Goal: Task Accomplishment & Management: Complete application form

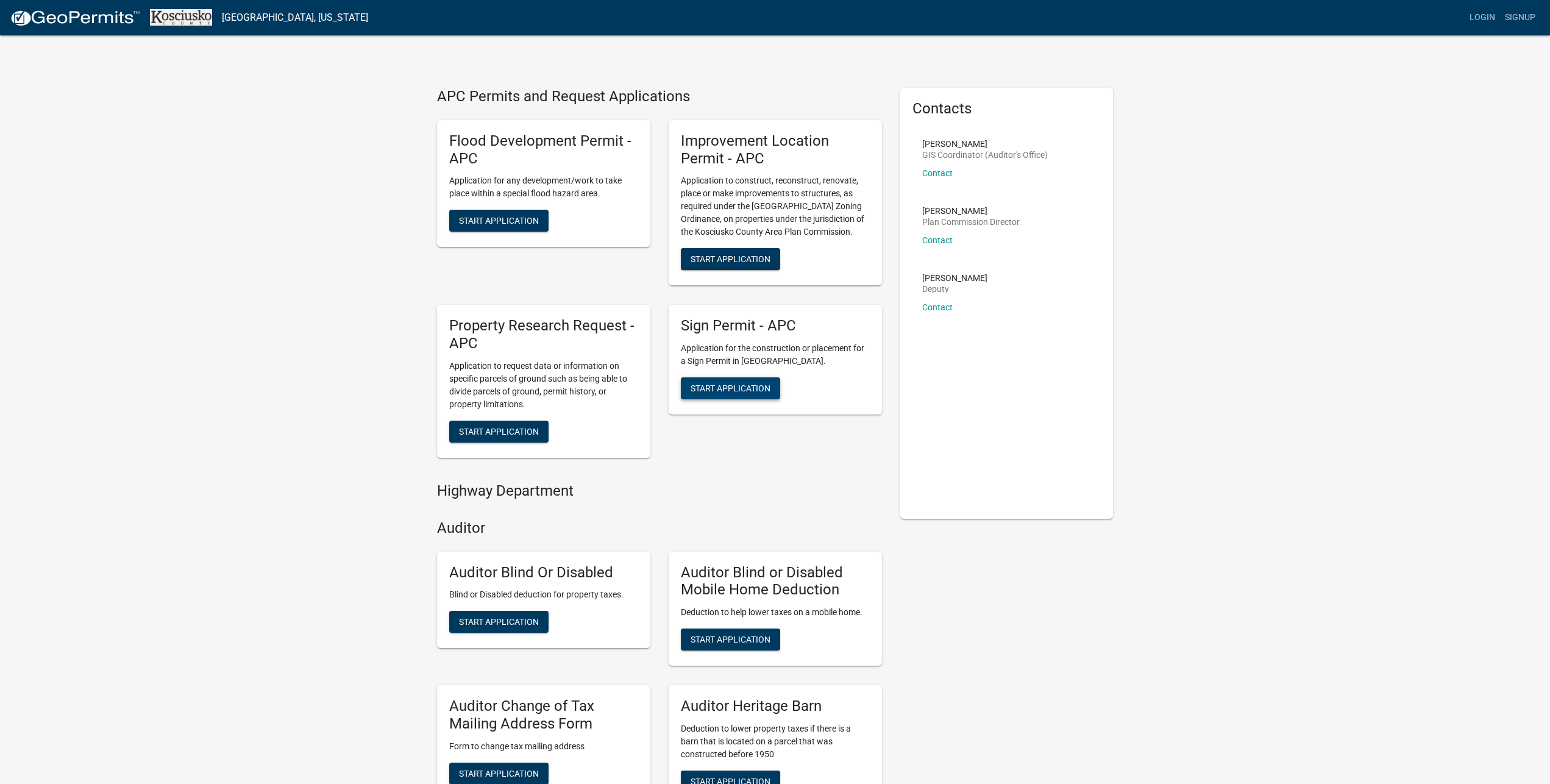
click at [723, 388] on span "Start Application" at bounding box center [731, 388] width 80 height 9
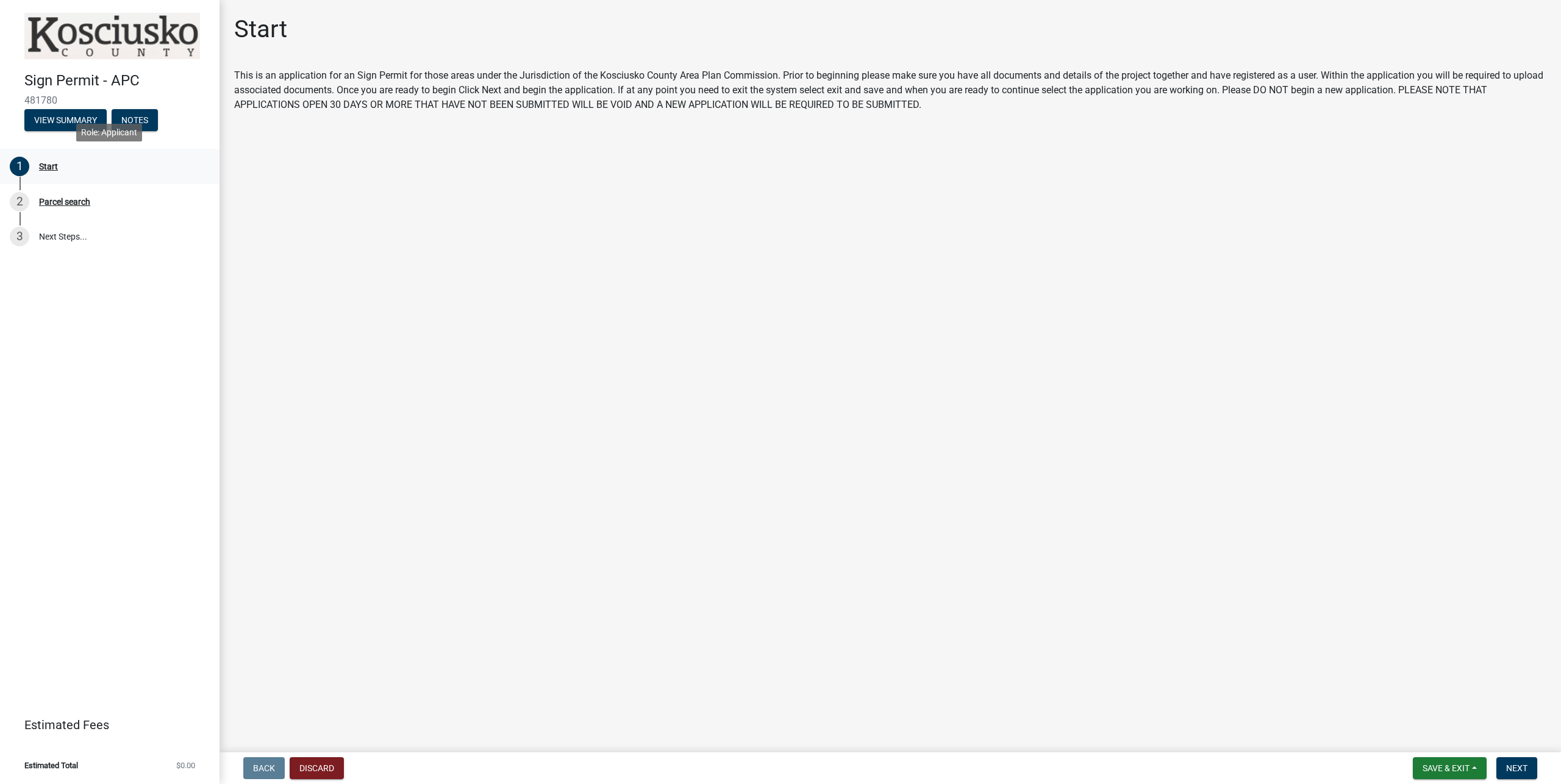
click at [47, 164] on div "Start" at bounding box center [49, 166] width 19 height 9
click at [1522, 766] on span "Next" at bounding box center [1516, 768] width 22 height 9
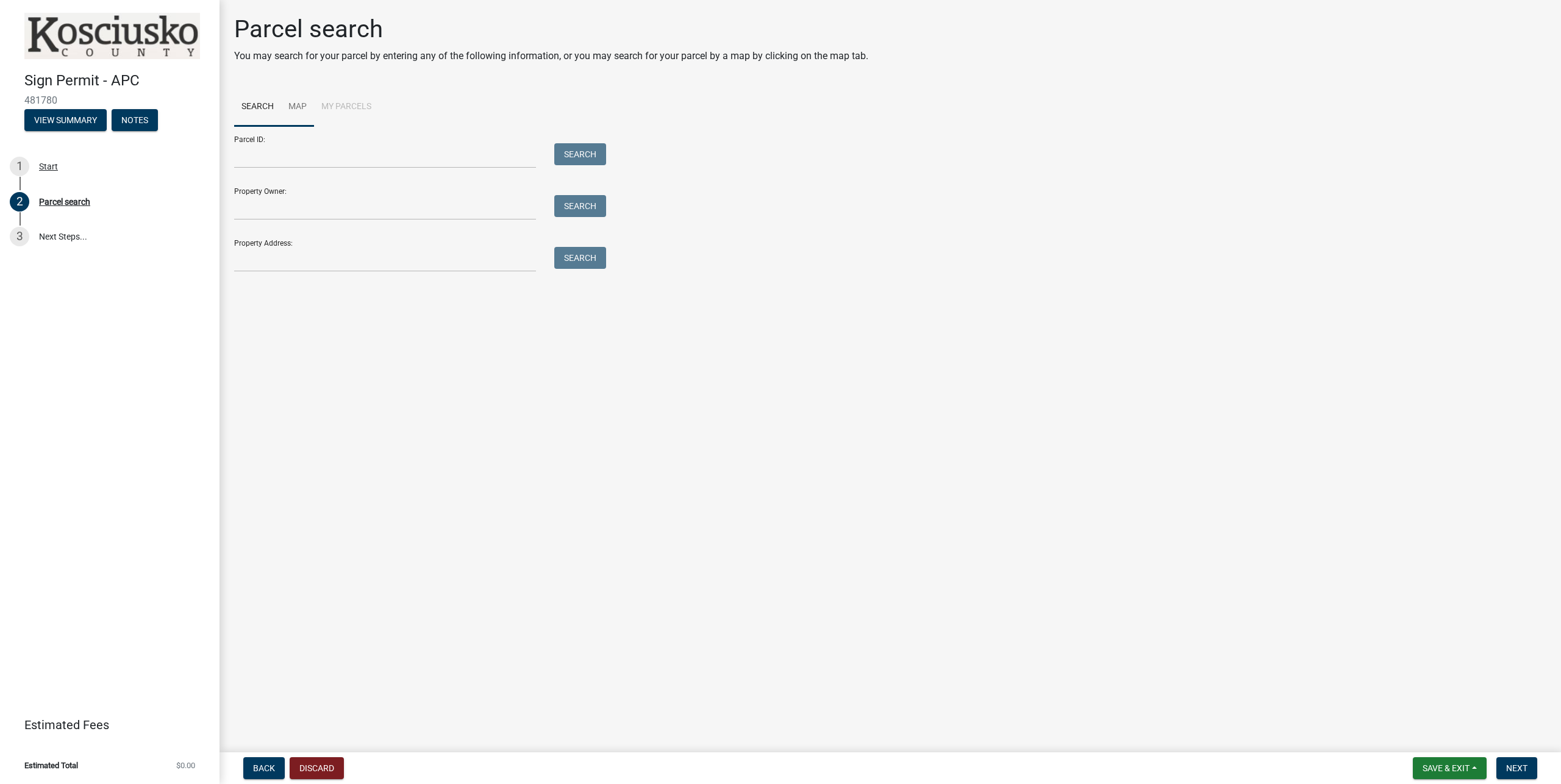
click at [307, 109] on link "Map" at bounding box center [297, 107] width 33 height 39
click at [340, 108] on li "My Parcels" at bounding box center [346, 107] width 65 height 39
click at [256, 104] on link "Search" at bounding box center [257, 107] width 47 height 39
click at [294, 209] on input "Property Owner:" at bounding box center [385, 207] width 302 height 25
click at [295, 262] on input "Property Address:" at bounding box center [385, 259] width 302 height 25
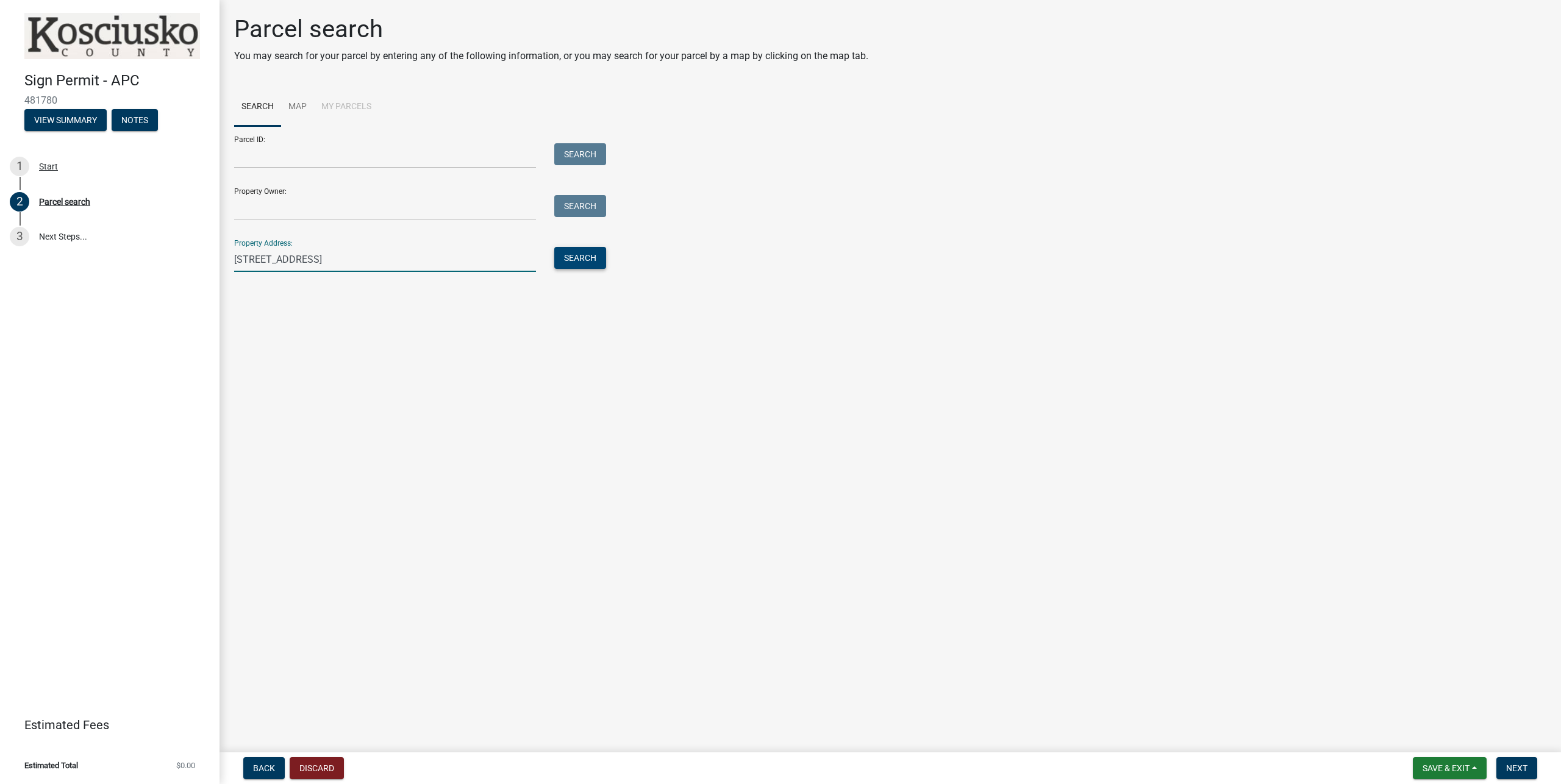
type input "490 N 175 E Warsaw, IN 46582"
click at [578, 259] on button "Search" at bounding box center [580, 258] width 52 height 22
click at [1518, 765] on span "Next" at bounding box center [1516, 768] width 22 height 9
click at [326, 285] on span "Getting Parcel Geometry" at bounding box center [287, 288] width 107 height 11
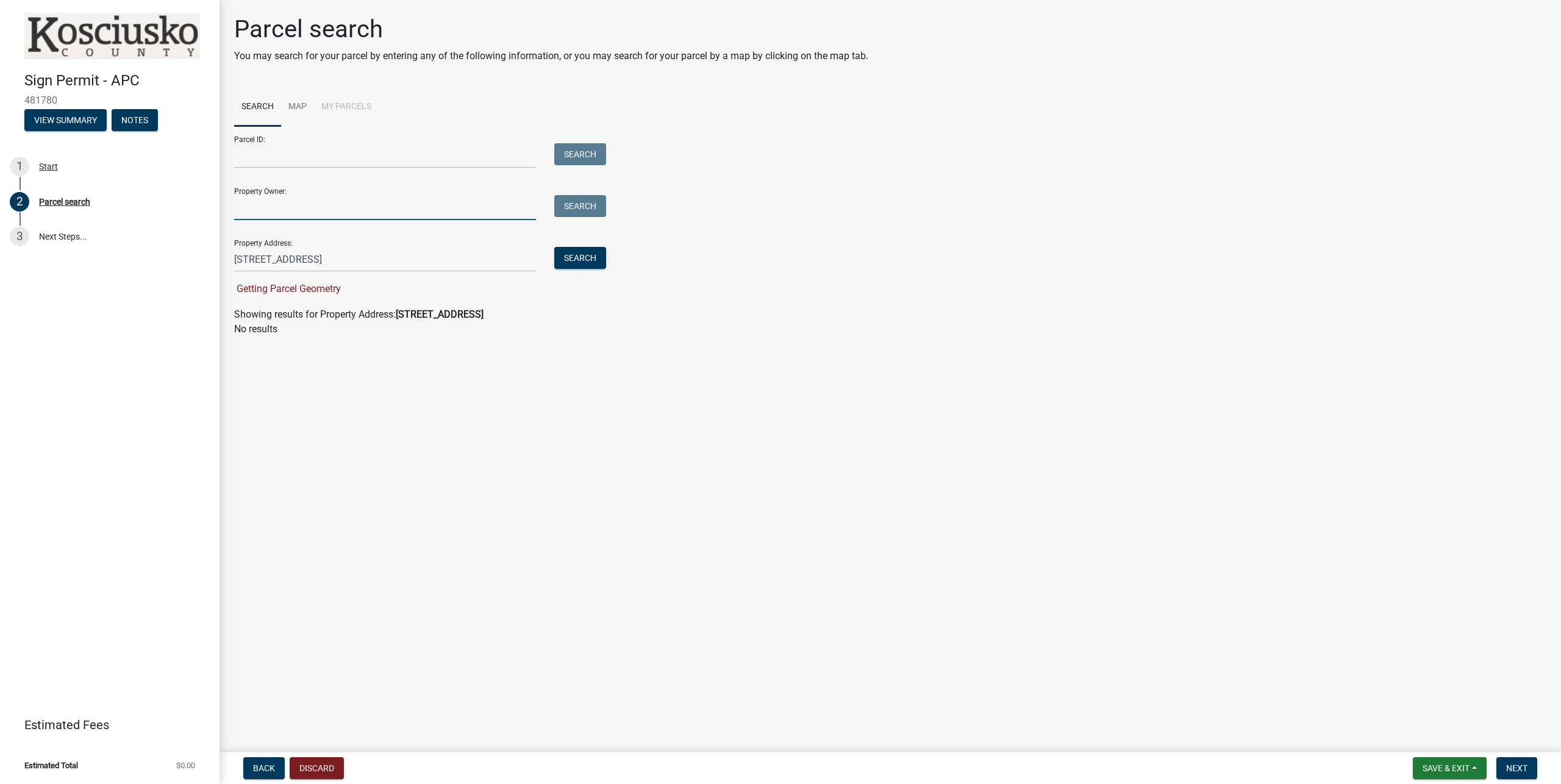
click at [340, 214] on input "Property Owner:" at bounding box center [385, 207] width 302 height 25
type input "J"
click at [575, 212] on button "Search" at bounding box center [580, 206] width 52 height 22
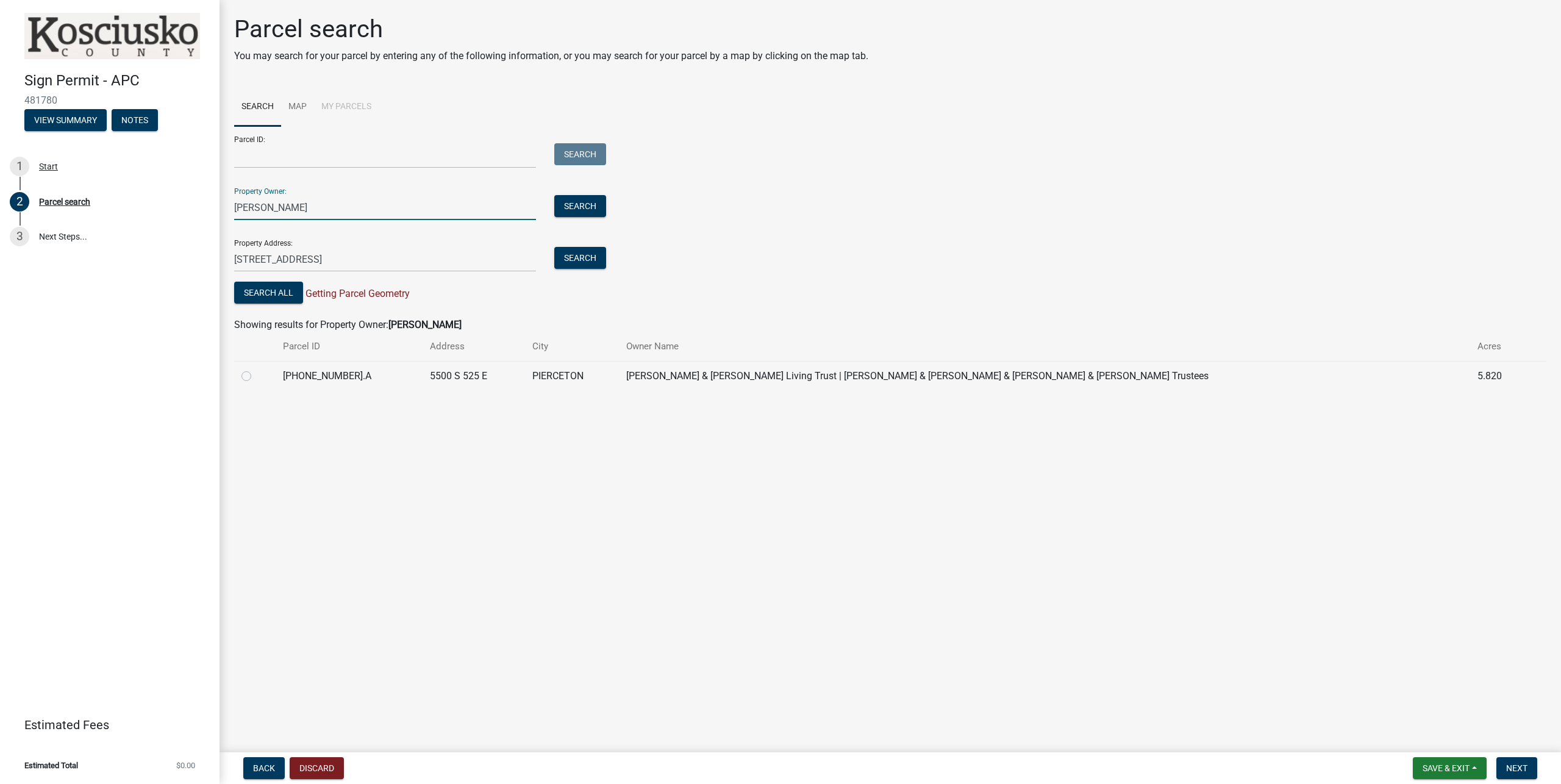
drag, startPoint x: 295, startPoint y: 208, endPoint x: 176, endPoint y: 206, distance: 119.0
click at [234, 206] on input "[PERSON_NAME]" at bounding box center [385, 207] width 302 height 25
type input "Jonathon Boggs"
click at [584, 203] on button "Search" at bounding box center [580, 206] width 52 height 22
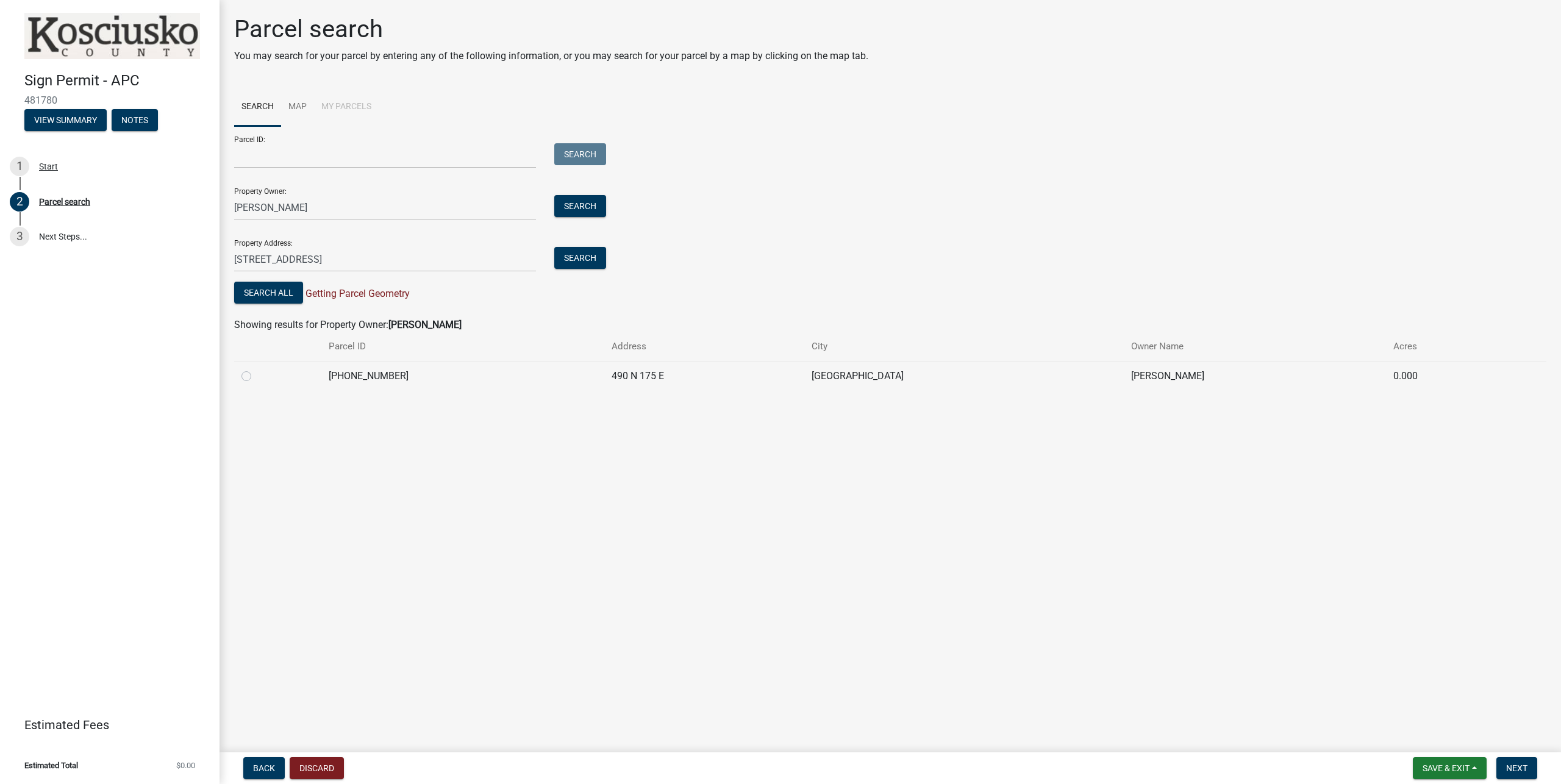
click at [256, 369] on label at bounding box center [256, 369] width 0 height 0
click at [256, 376] on input "radio" at bounding box center [260, 373] width 8 height 8
radio input "true"
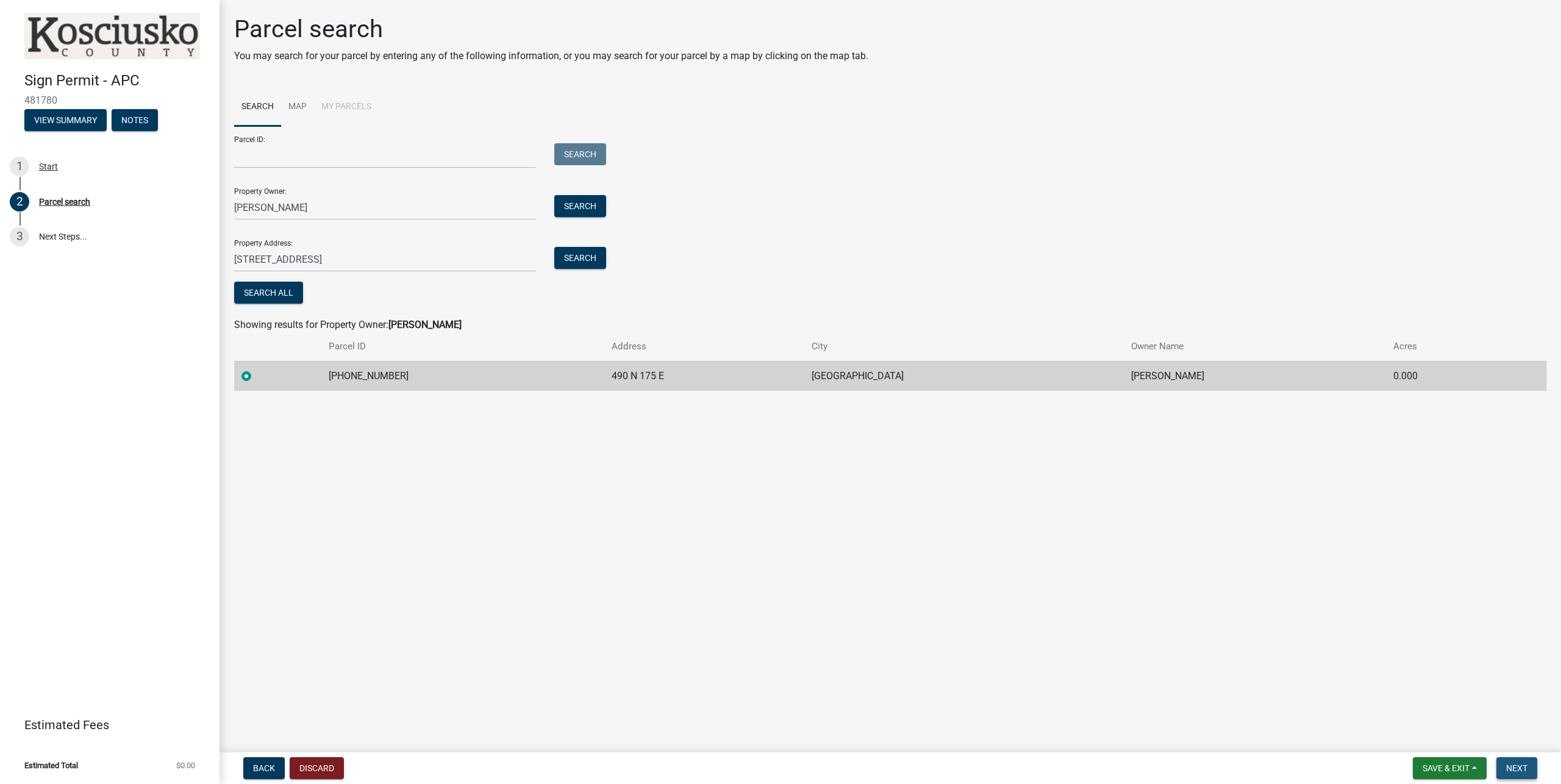
click at [1520, 762] on button "Next" at bounding box center [1516, 768] width 41 height 22
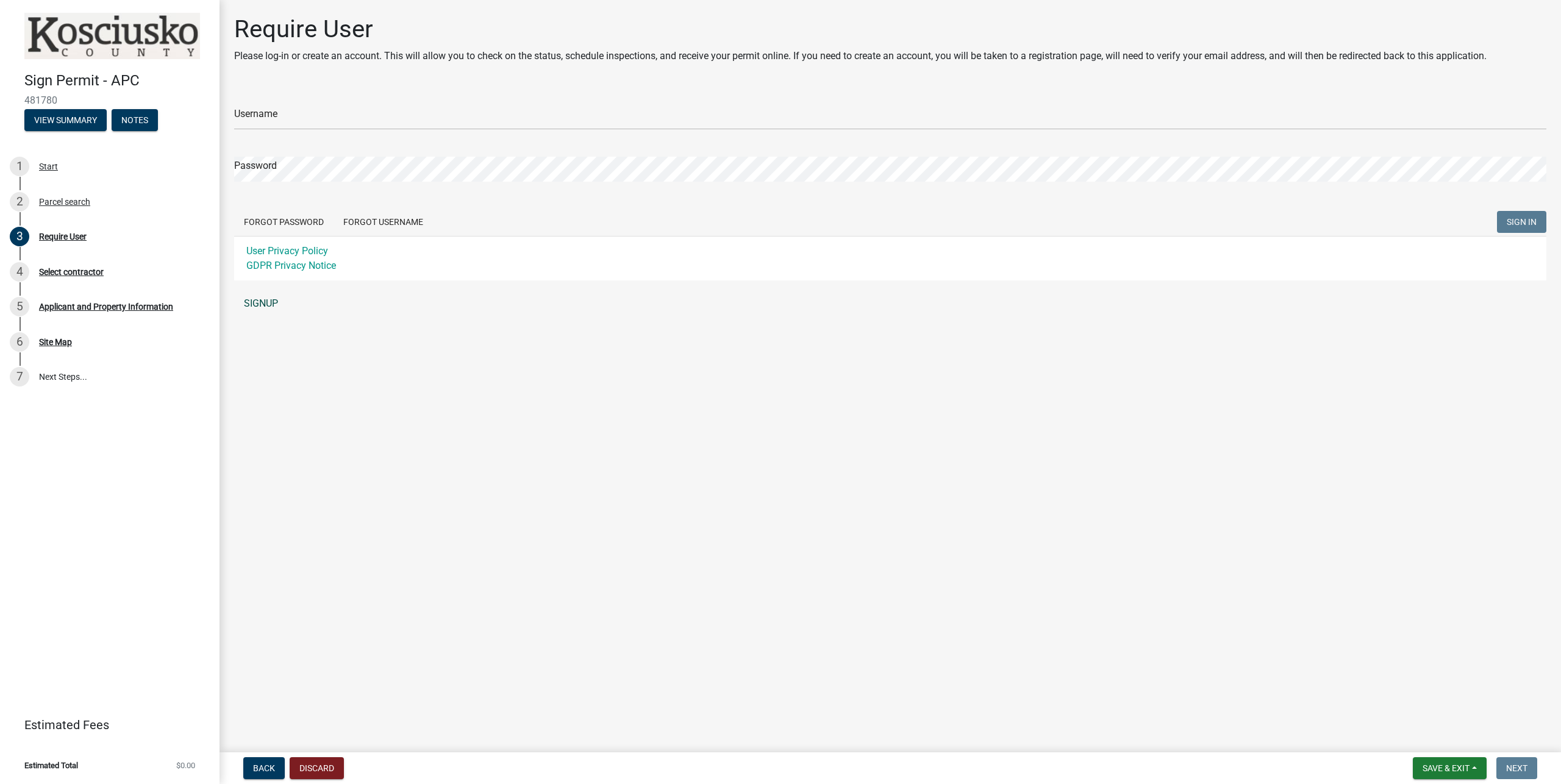
click at [258, 310] on link "SIGNUP" at bounding box center [890, 303] width 1312 height 24
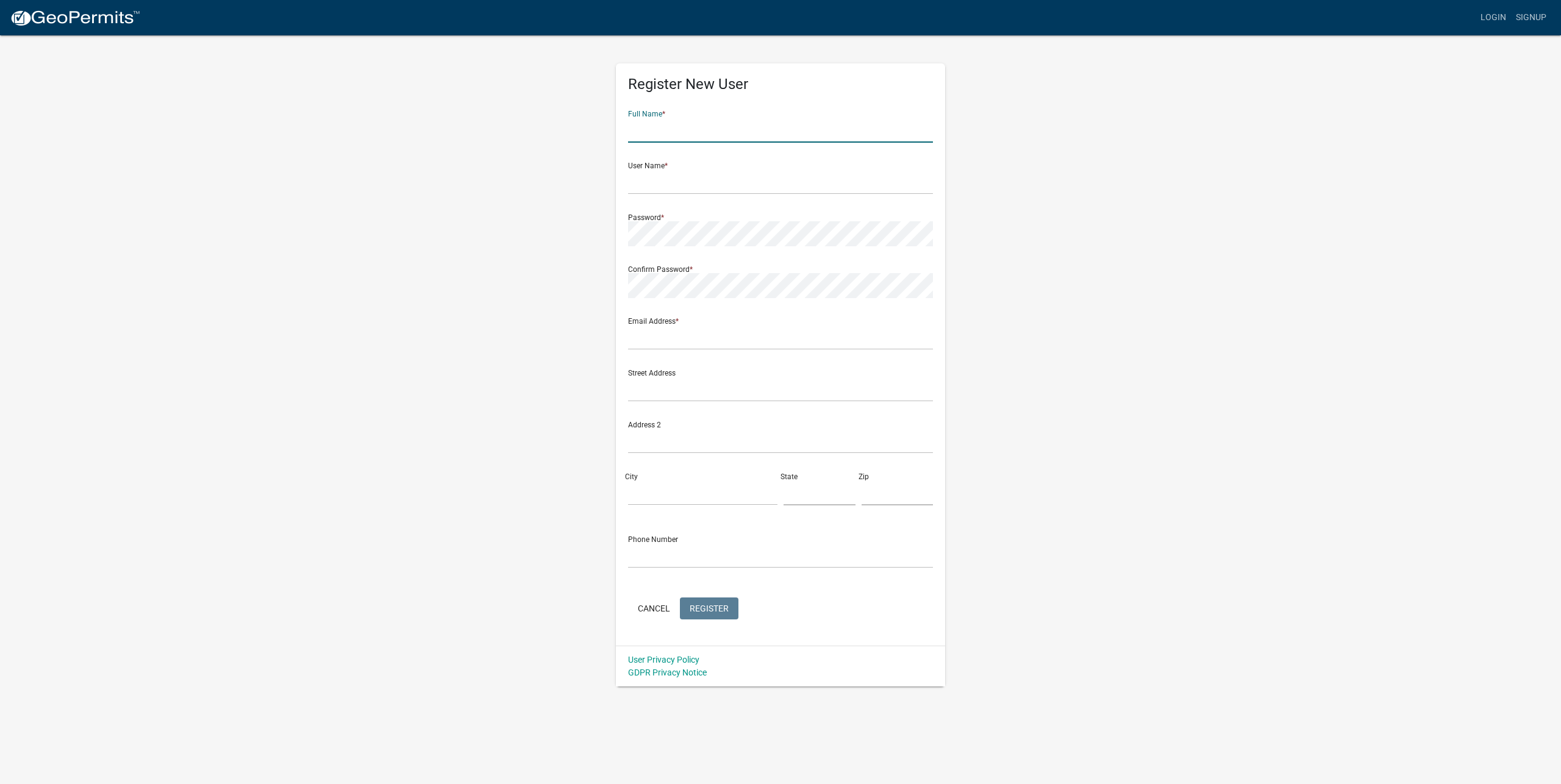
click at [673, 127] on input "text" at bounding box center [780, 130] width 305 height 25
click at [680, 125] on input "[PERSON_NAME]" at bounding box center [780, 130] width 305 height 25
type input "[PERSON_NAME]"
type input "rboggs"
type input "rachelboggs2019@gmail.com"
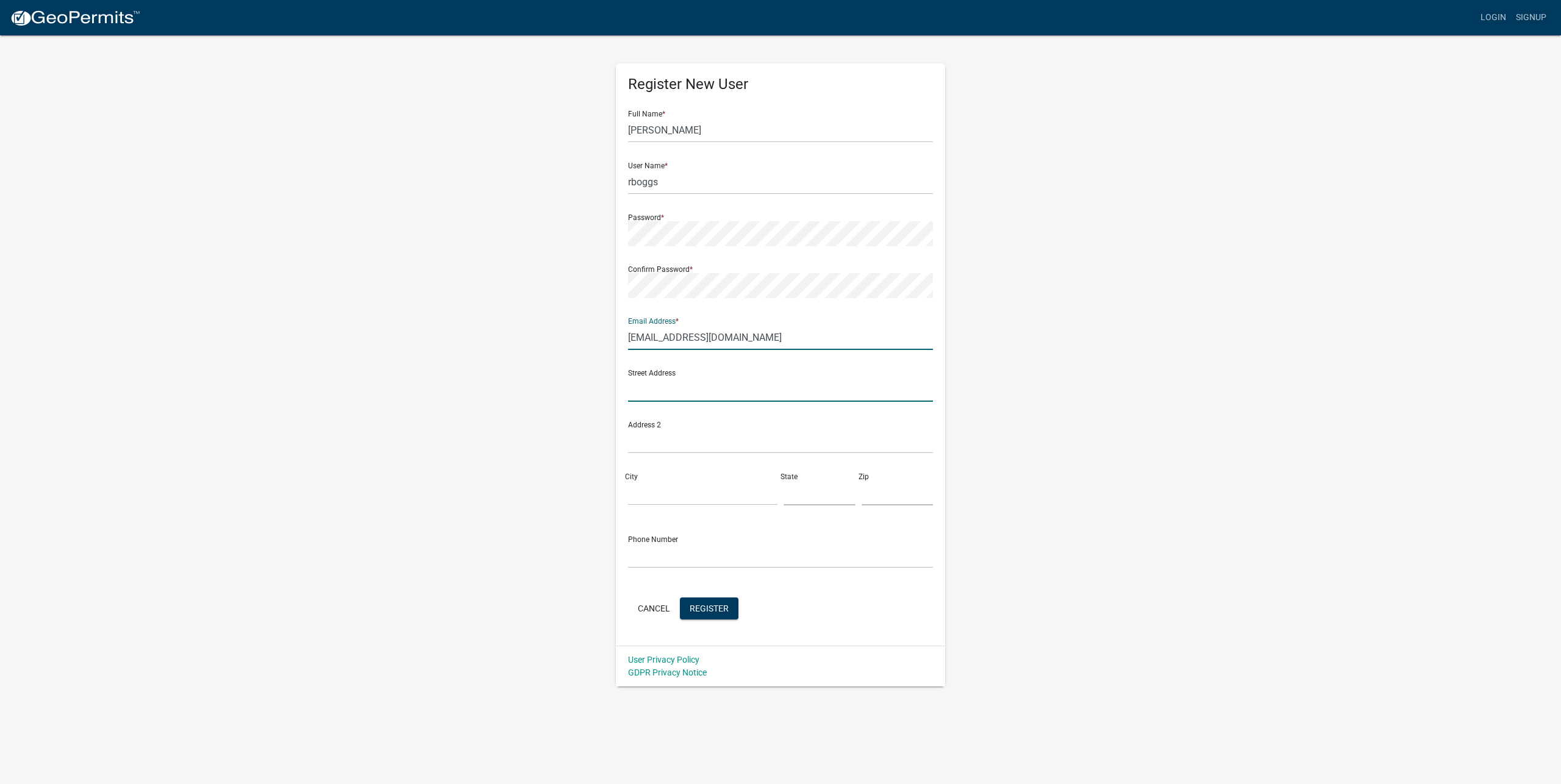
click at [680, 393] on input "text" at bounding box center [780, 389] width 305 height 25
type input "490 N 175 E"
type input "Warsaw"
type input "IN"
type input "46582"
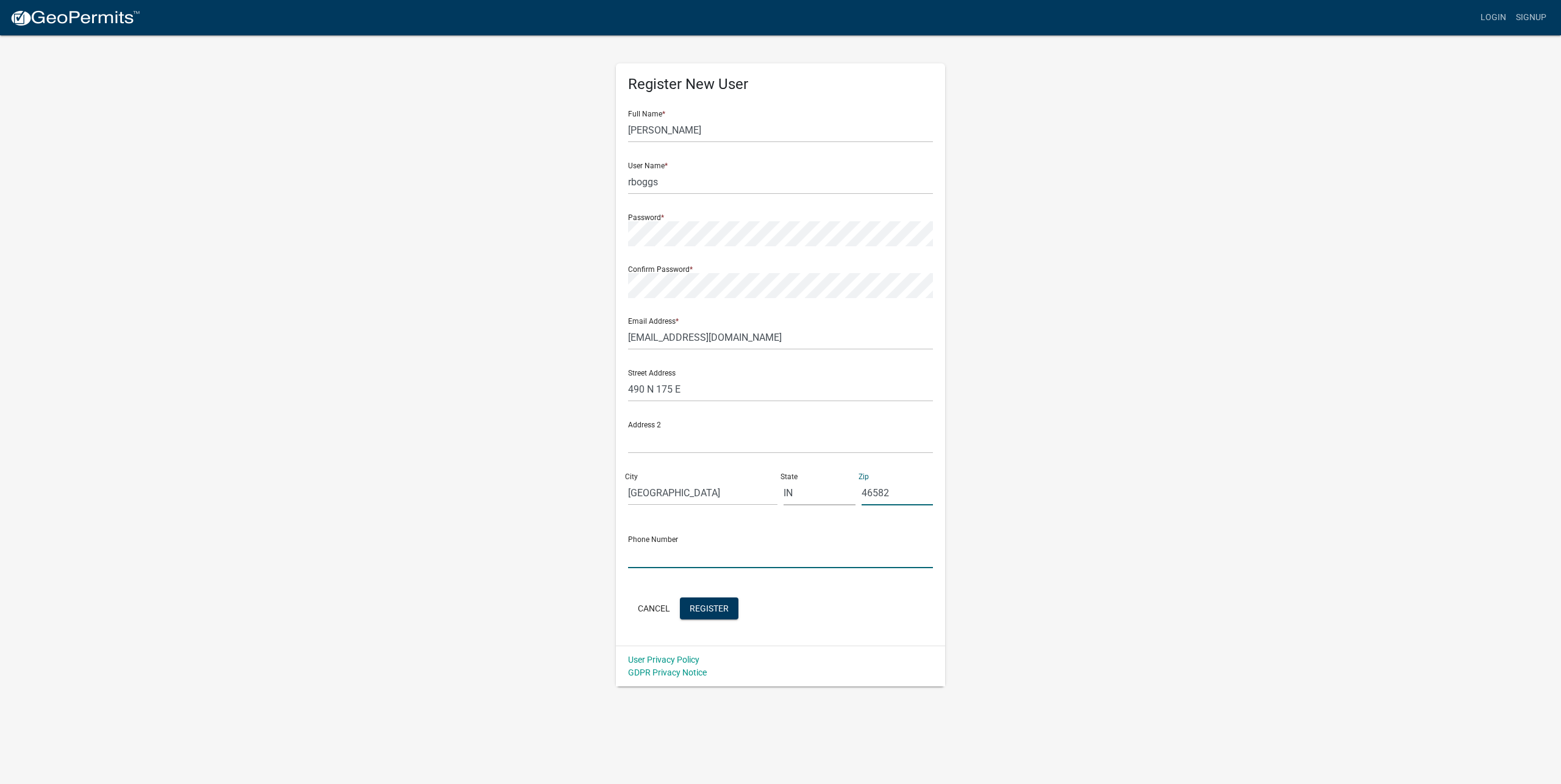
click at [692, 552] on input "text" at bounding box center [780, 556] width 305 height 25
type input "5743775646"
click at [716, 604] on span "Register" at bounding box center [709, 608] width 39 height 9
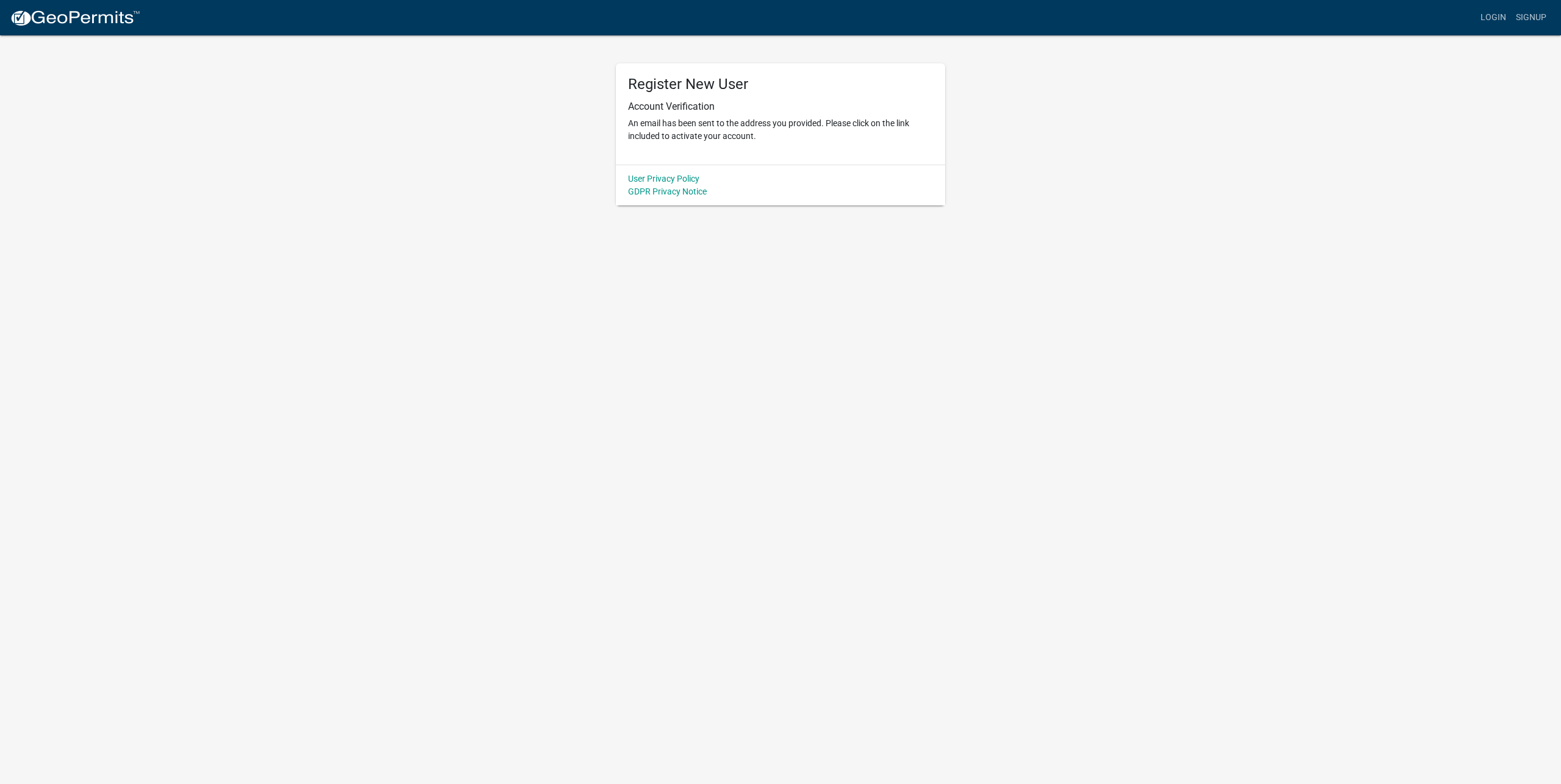
click at [504, 141] on div "Register New User Account Verification An email has been sent to the address yo…" at bounding box center [780, 120] width 695 height 171
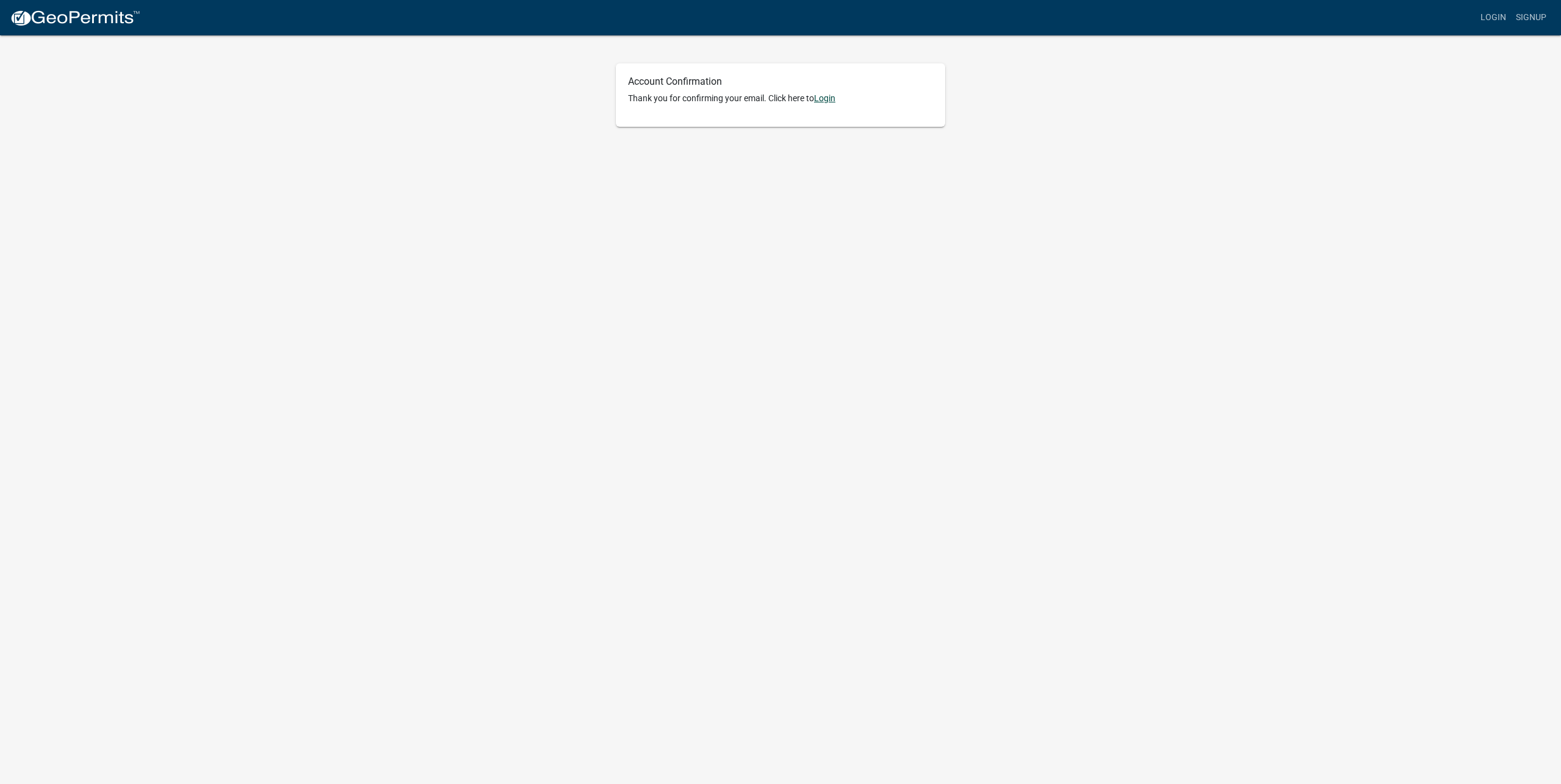
click at [834, 98] on link "Login" at bounding box center [825, 98] width 22 height 9
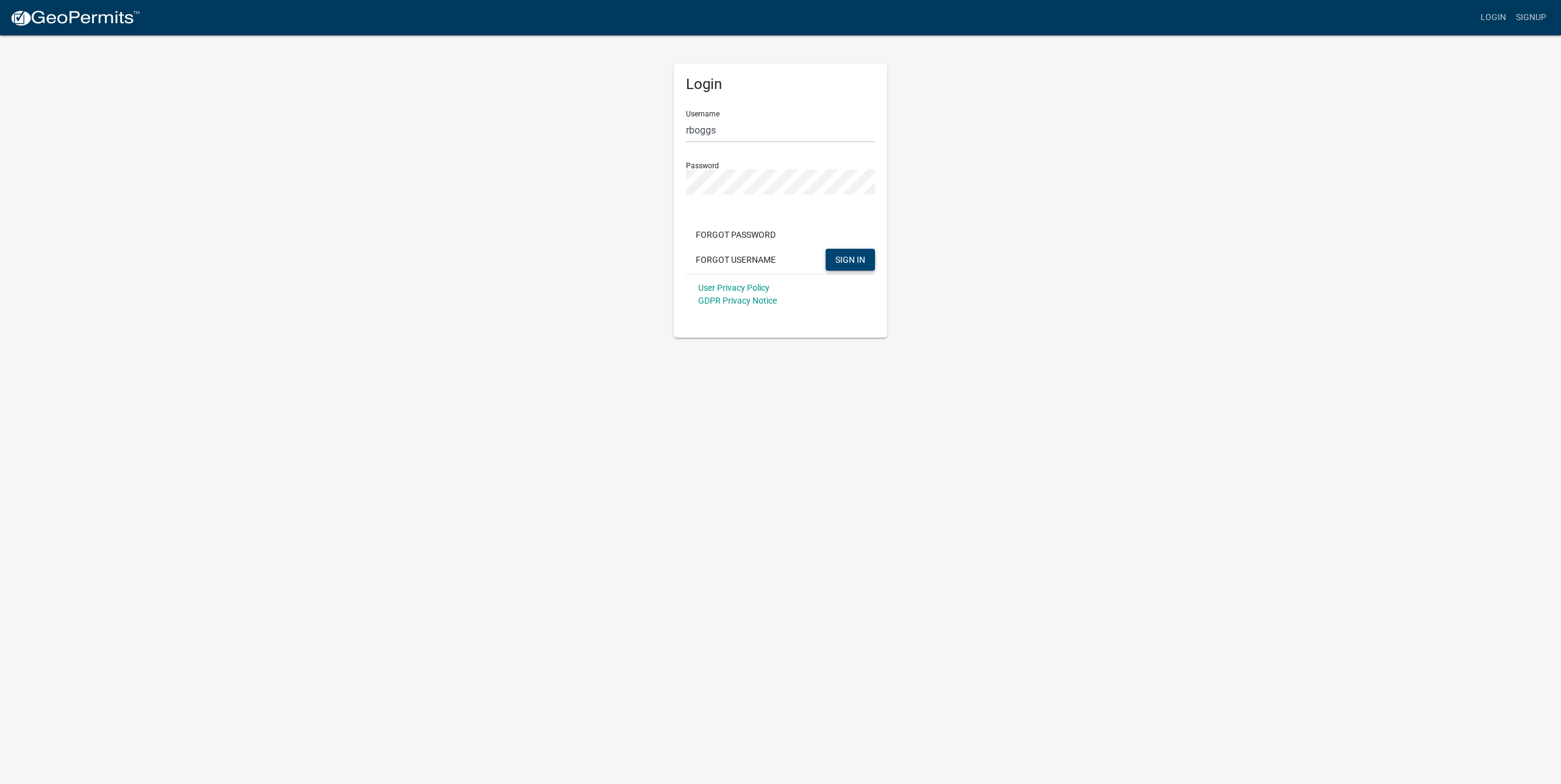
click at [866, 258] on button "SIGN IN" at bounding box center [850, 260] width 49 height 22
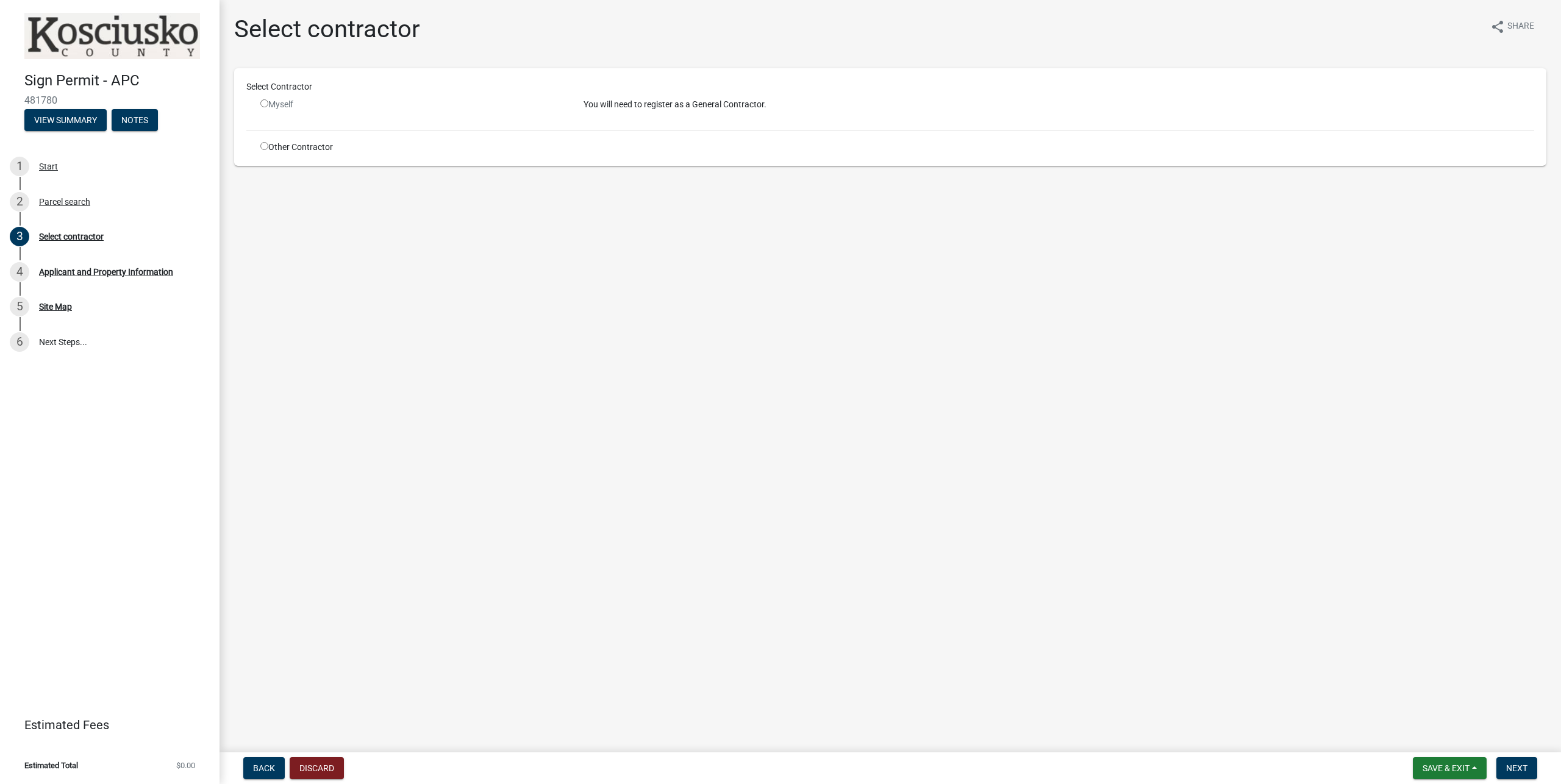
click at [262, 104] on input "radio" at bounding box center [264, 103] width 8 height 8
radio input "false"
click at [264, 145] on input "radio" at bounding box center [264, 146] width 8 height 8
radio input "true"
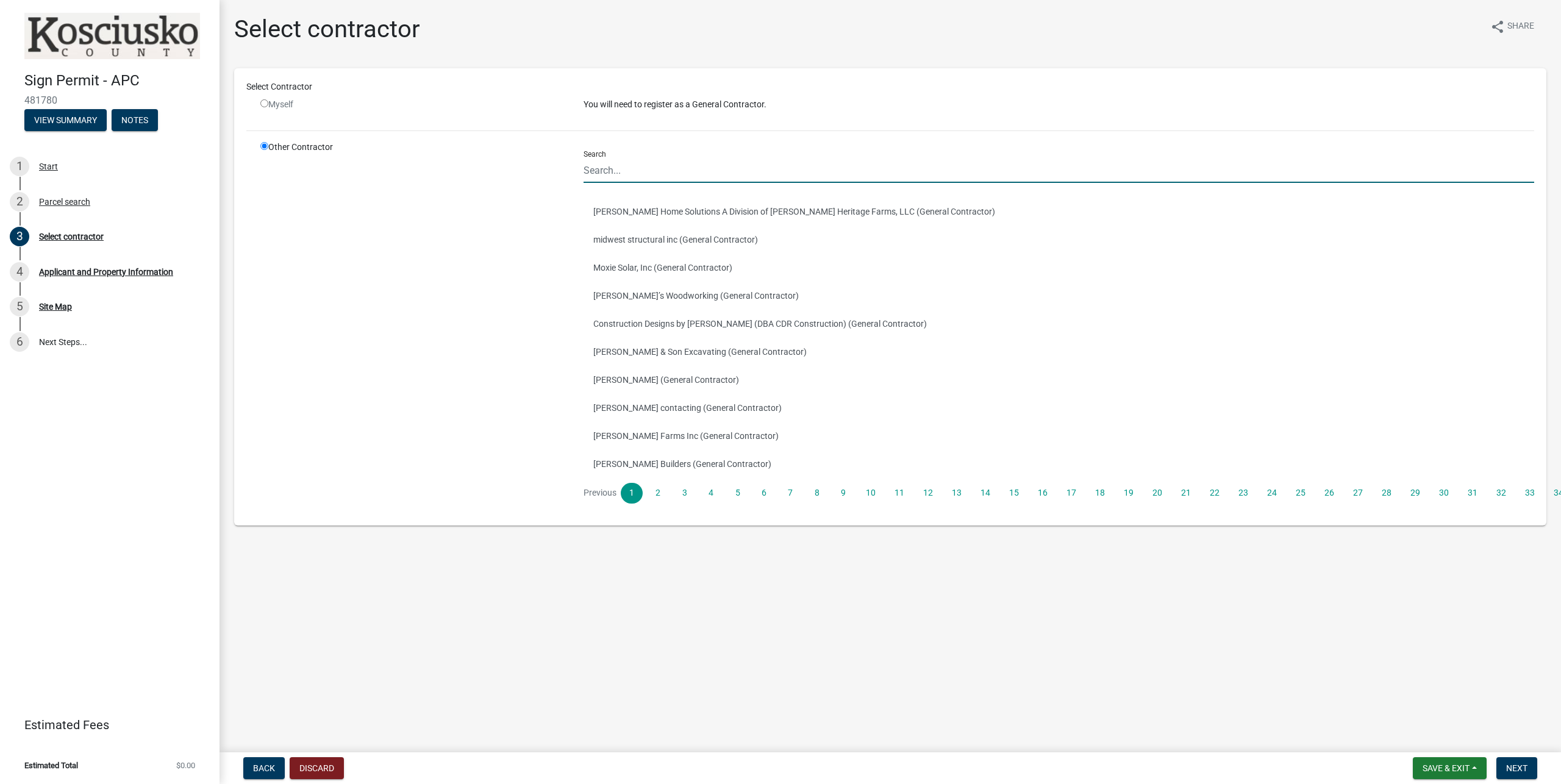
click at [684, 174] on input "Search" at bounding box center [1059, 170] width 951 height 25
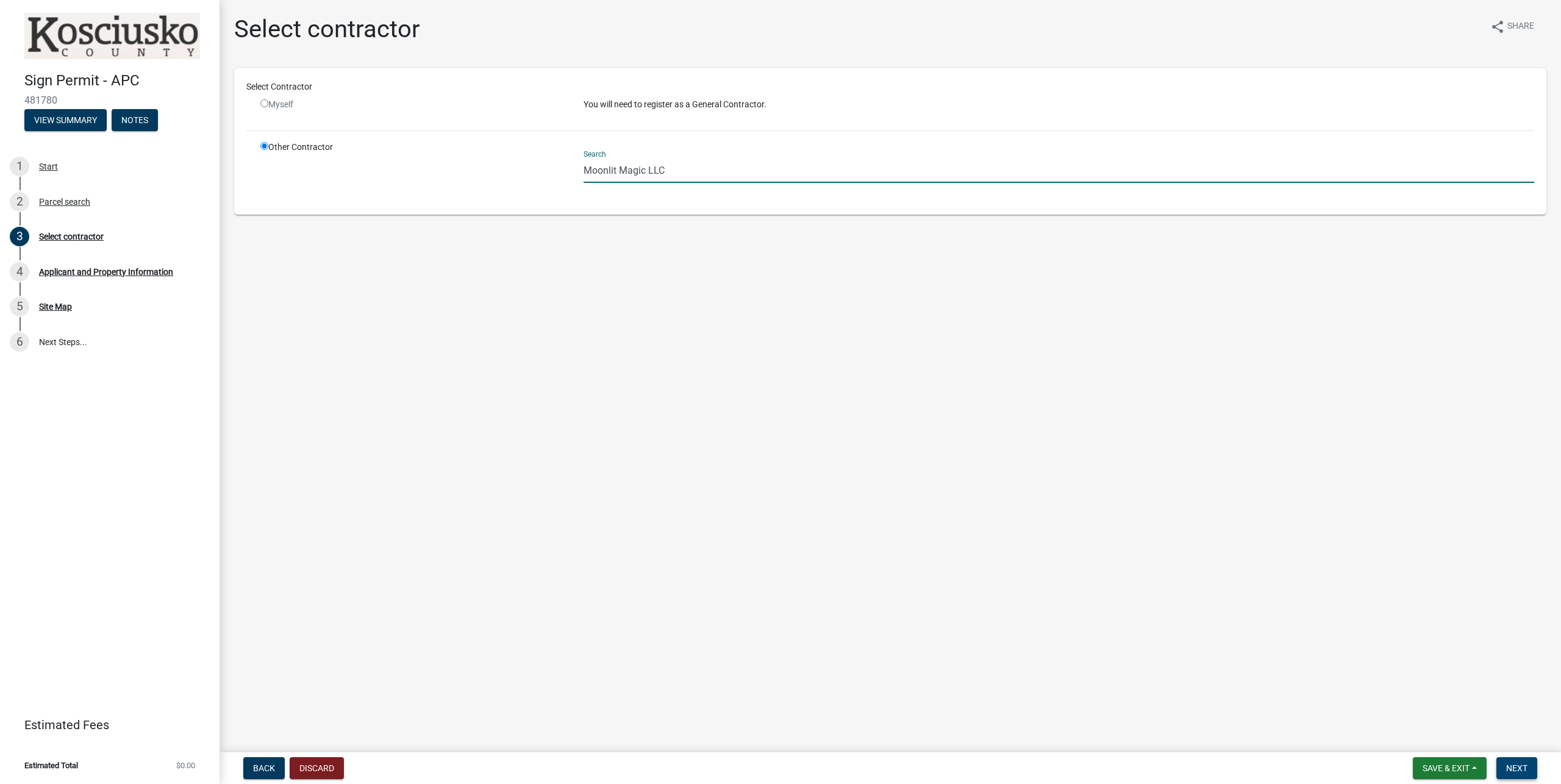
type input "Moonlit Magic LLC"
click at [1511, 773] on span "Next" at bounding box center [1516, 768] width 22 height 9
drag, startPoint x: 590, startPoint y: 170, endPoint x: 552, endPoint y: 171, distance: 38.0
click at [583, 171] on input "Moonlit Magic LLC" at bounding box center [1059, 170] width 951 height 25
type input "[PERSON_NAME]"
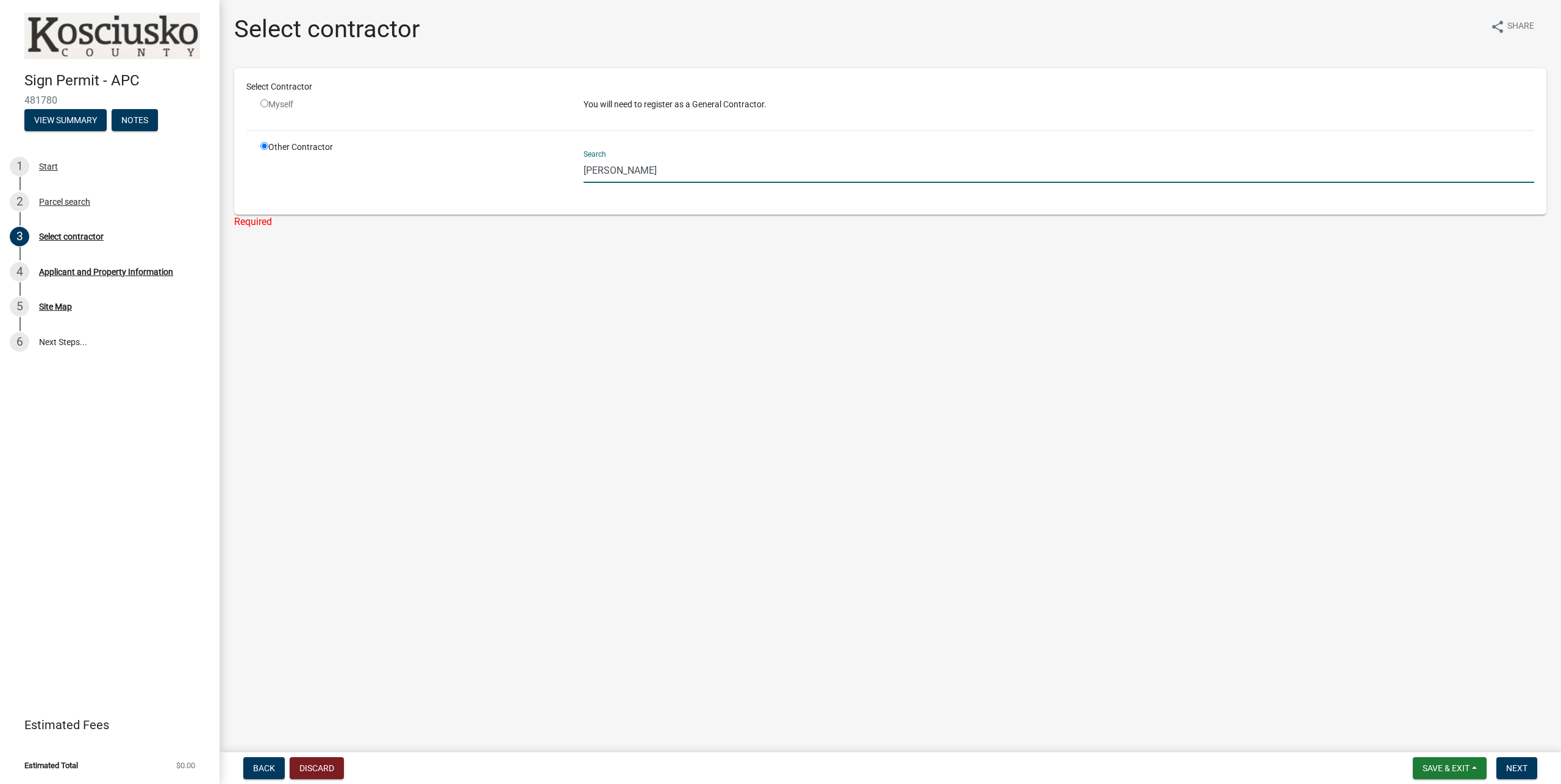
click at [292, 102] on div "Myself" at bounding box center [412, 104] width 305 height 13
click at [69, 121] on button "View Summary" at bounding box center [66, 120] width 82 height 22
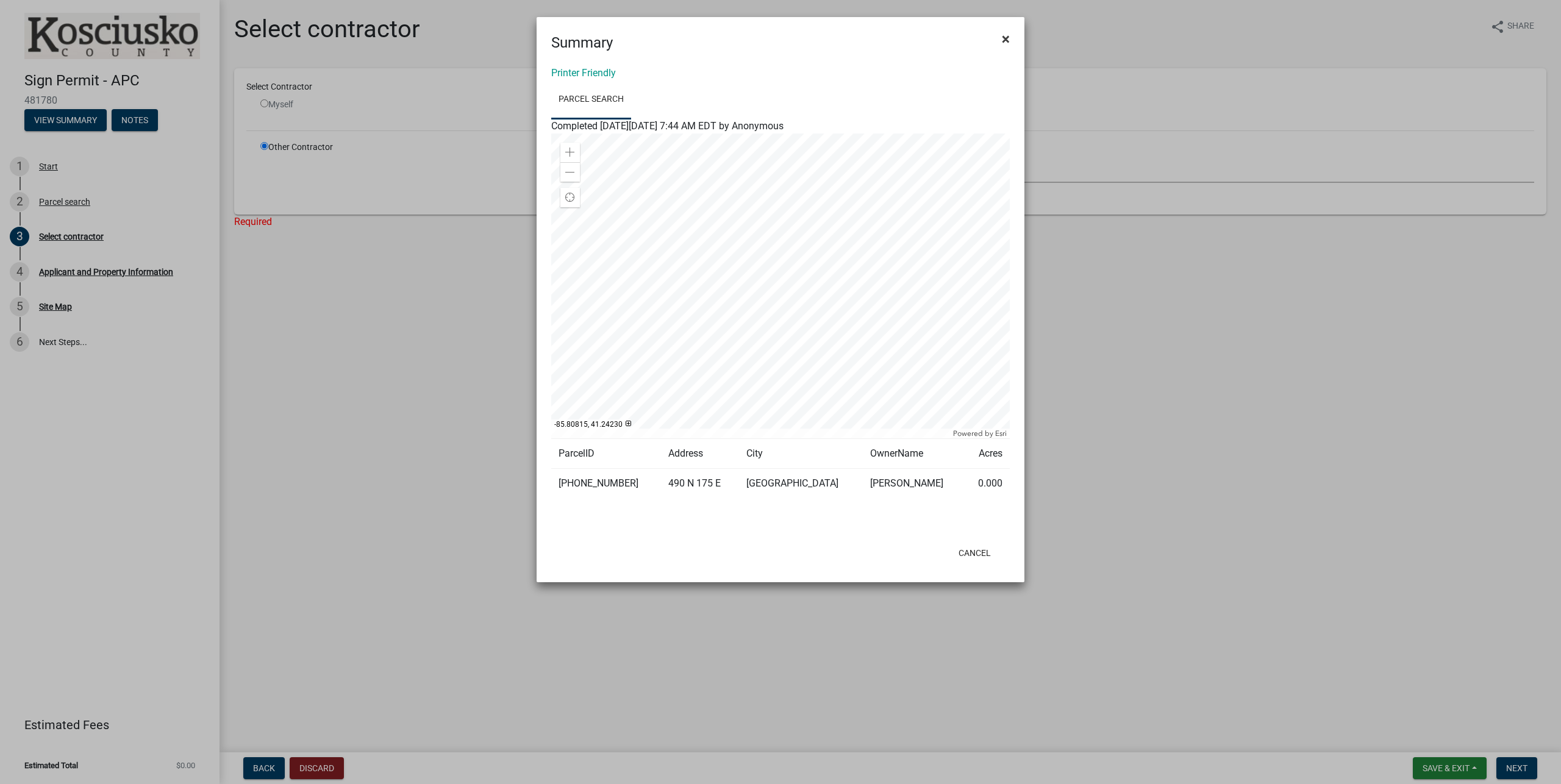
click at [1002, 39] on span "×" at bounding box center [1006, 39] width 8 height 17
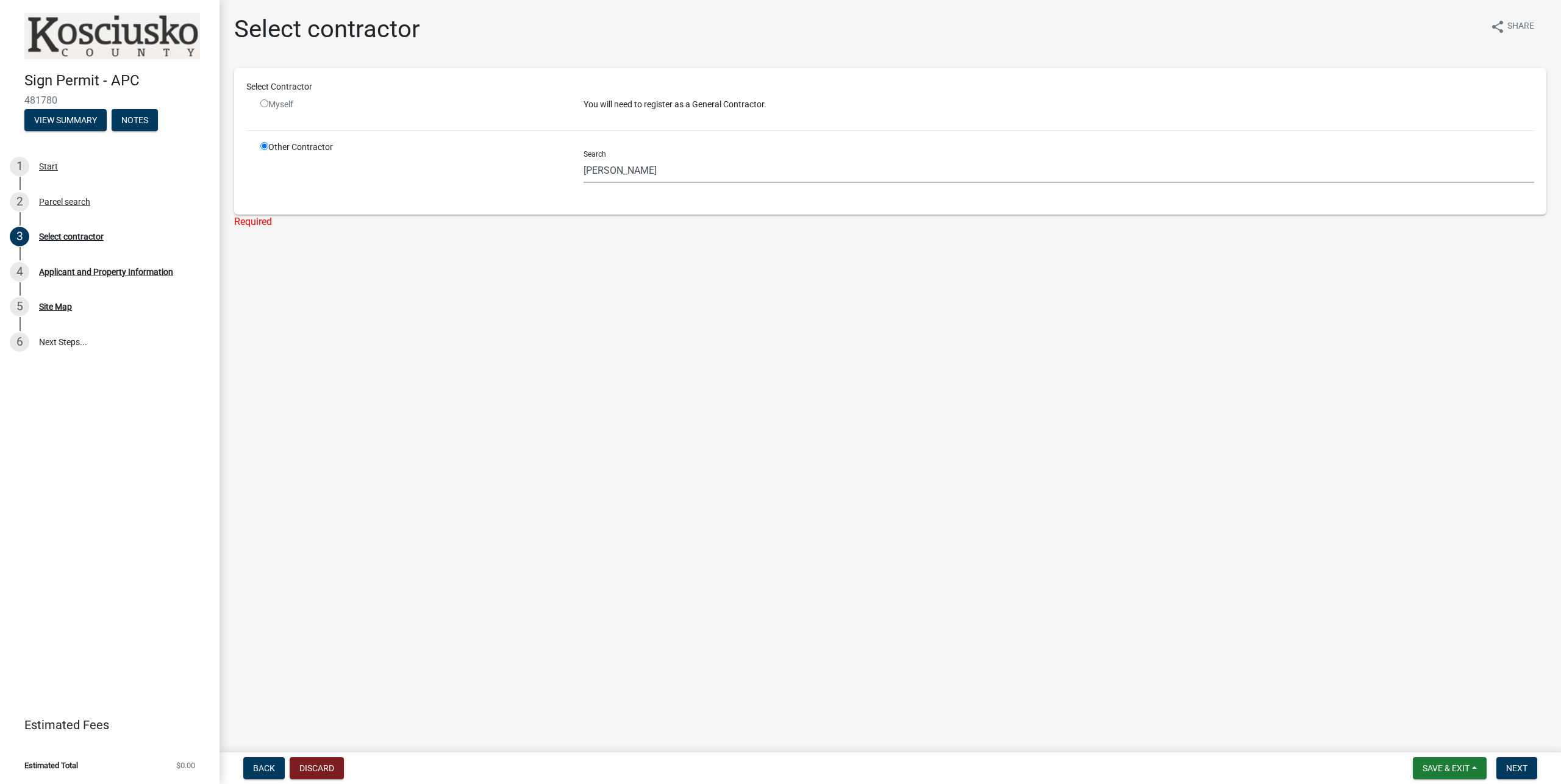
click at [627, 99] on p "You will need to register as a General Contractor." at bounding box center [1059, 104] width 951 height 13
click at [626, 100] on p "You will need to register as a General Contractor." at bounding box center [1059, 104] width 951 height 13
click at [625, 100] on p "You will need to register as a General Contractor." at bounding box center [1059, 104] width 951 height 13
click at [813, 108] on p "You will need to register as a General Contractor." at bounding box center [1059, 104] width 951 height 13
click at [264, 105] on input "radio" at bounding box center [264, 103] width 8 height 8
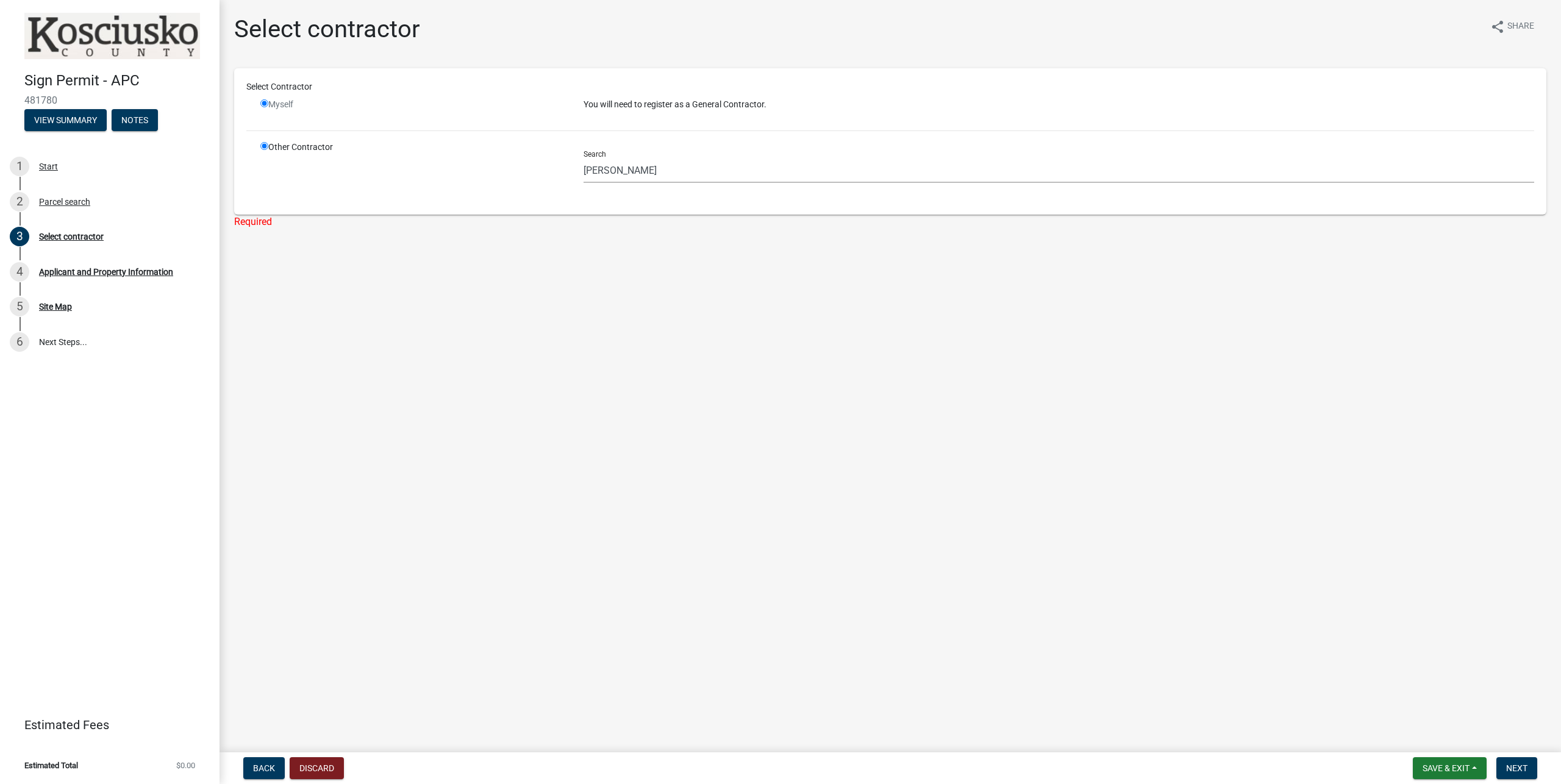
radio input "false"
radio input "true"
drag, startPoint x: 654, startPoint y: 169, endPoint x: 518, endPoint y: 173, distance: 136.1
click at [583, 173] on input "[PERSON_NAME]" at bounding box center [1059, 170] width 951 height 25
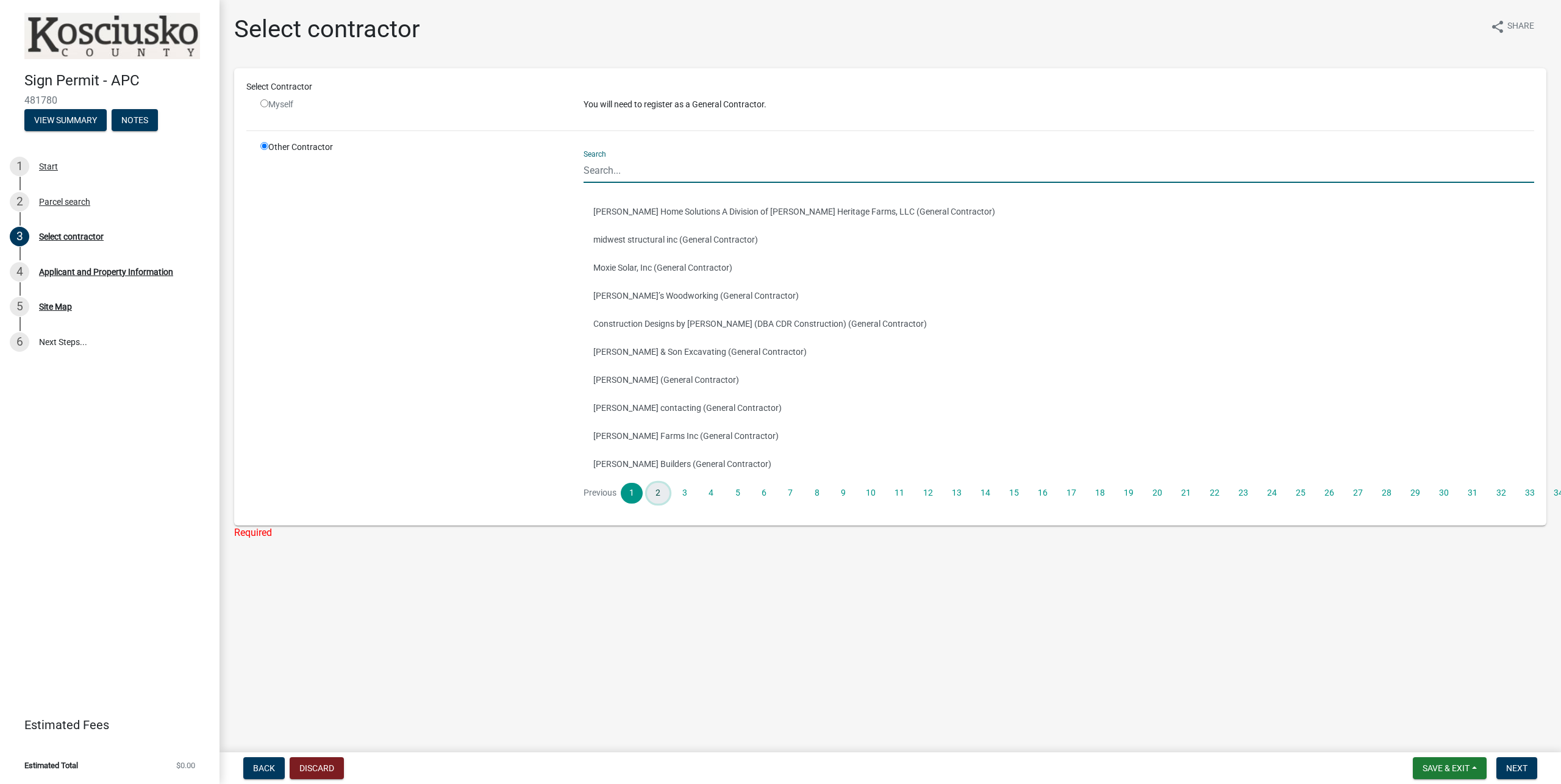
click at [661, 498] on link "2" at bounding box center [658, 493] width 22 height 21
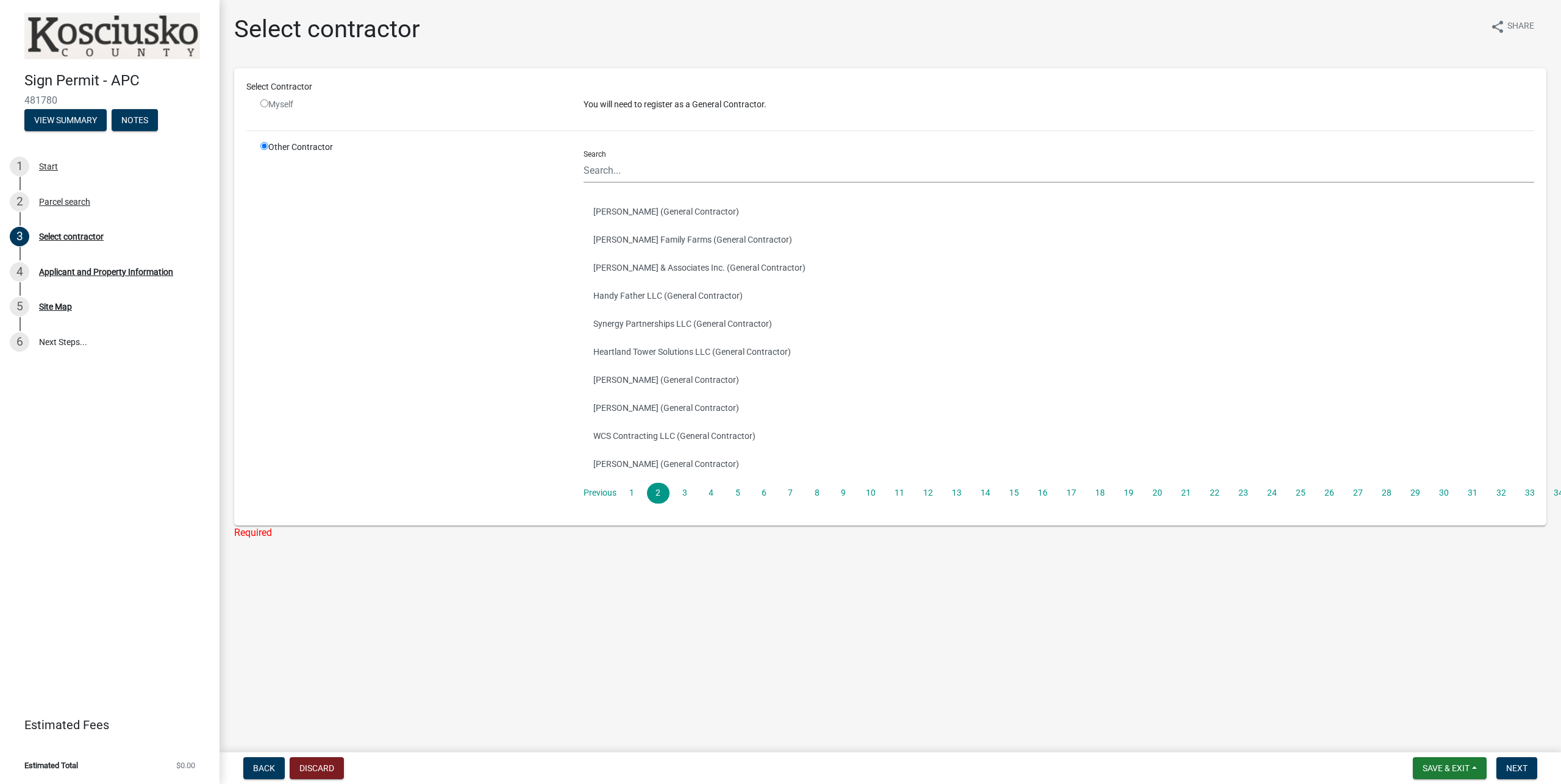
click at [264, 103] on input "radio" at bounding box center [264, 103] width 8 height 8
radio input "false"
radio input "true"
click at [264, 103] on input "radio" at bounding box center [264, 103] width 8 height 8
radio input "false"
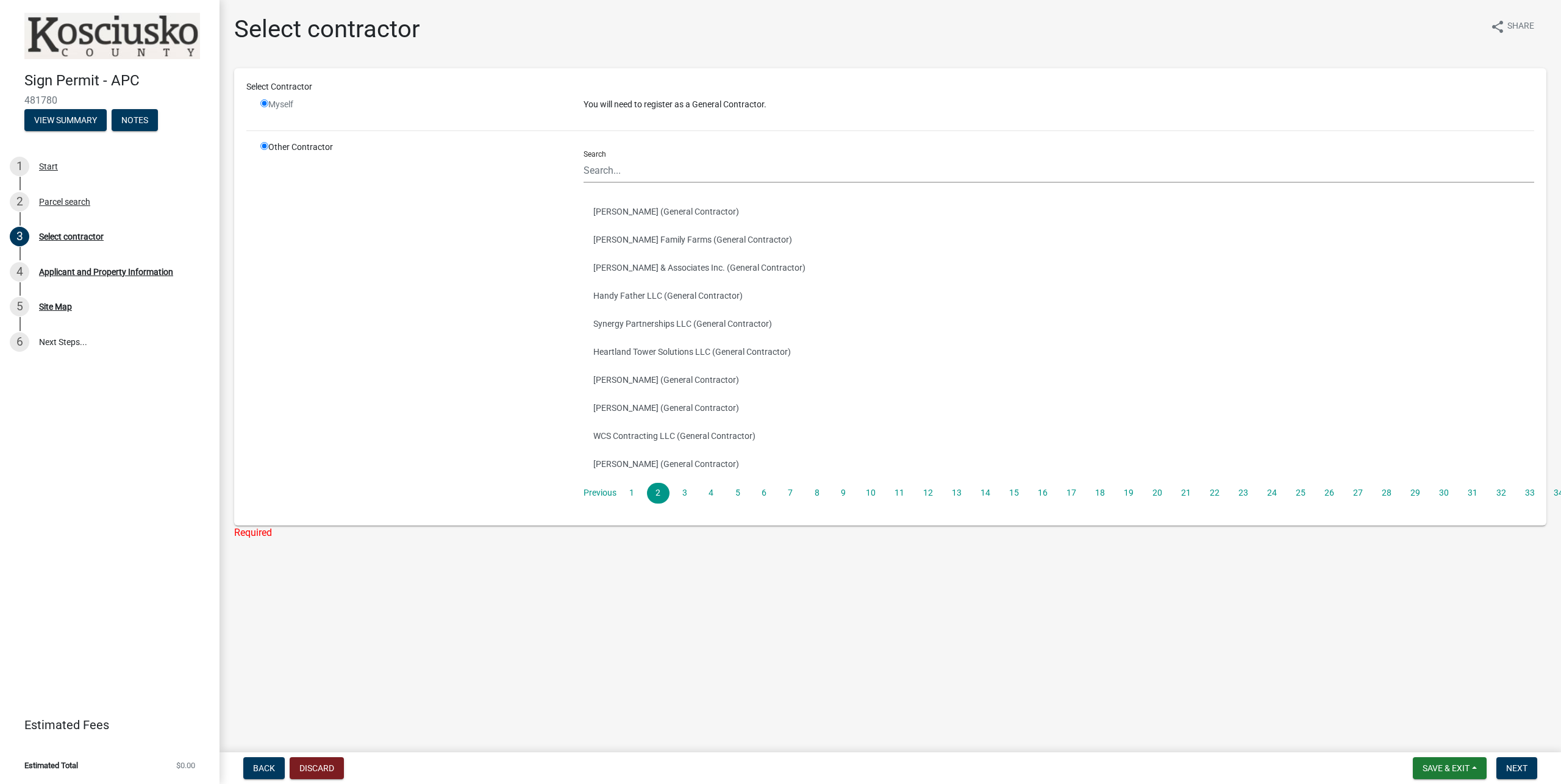
radio input "true"
click at [264, 103] on input "radio" at bounding box center [264, 103] width 8 height 8
radio input "false"
radio input "true"
click at [264, 103] on input "radio" at bounding box center [264, 103] width 8 height 8
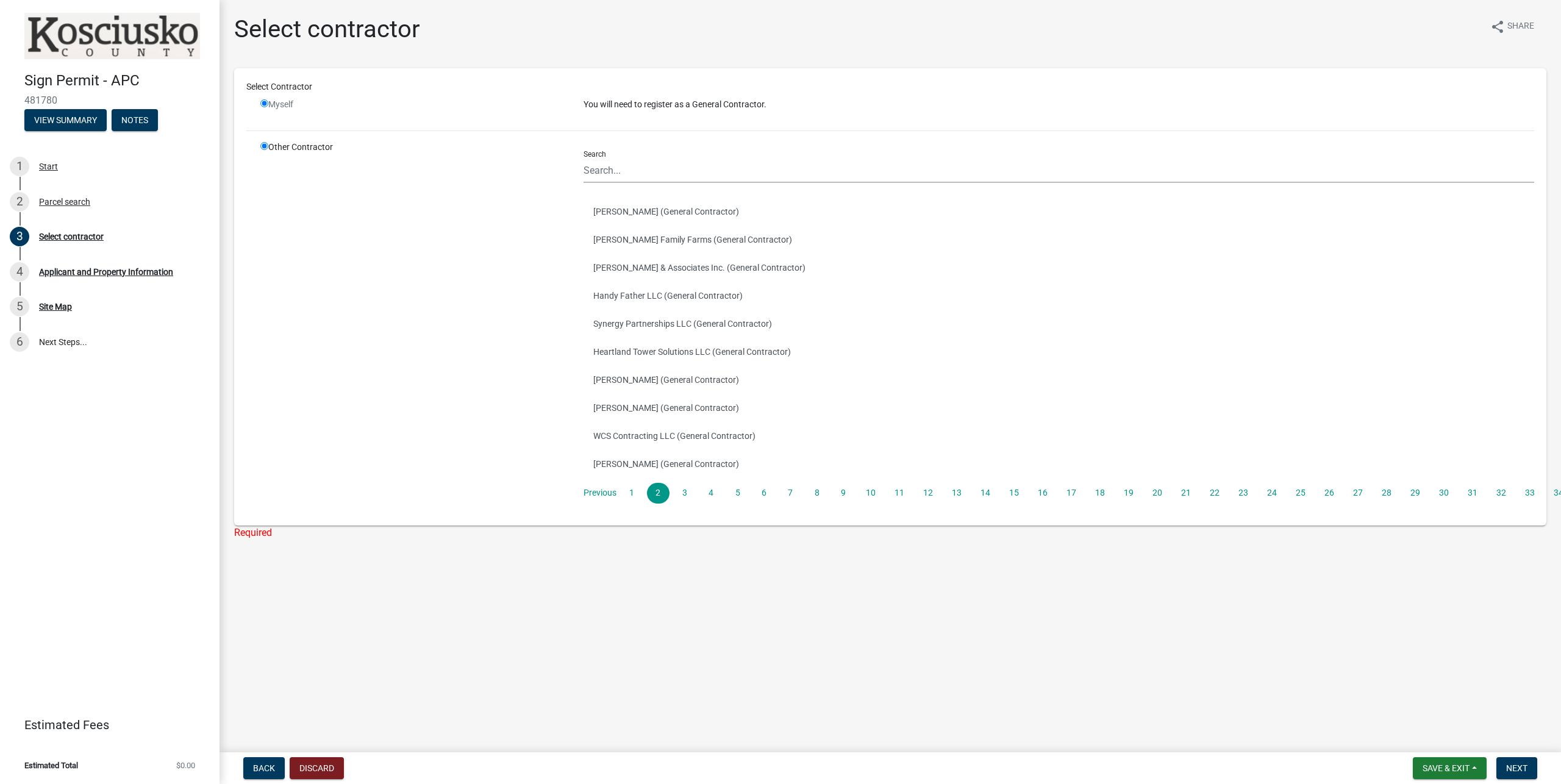
radio input "false"
radio input "true"
click at [264, 103] on input "radio" at bounding box center [264, 103] width 8 height 8
radio input "false"
radio input "true"
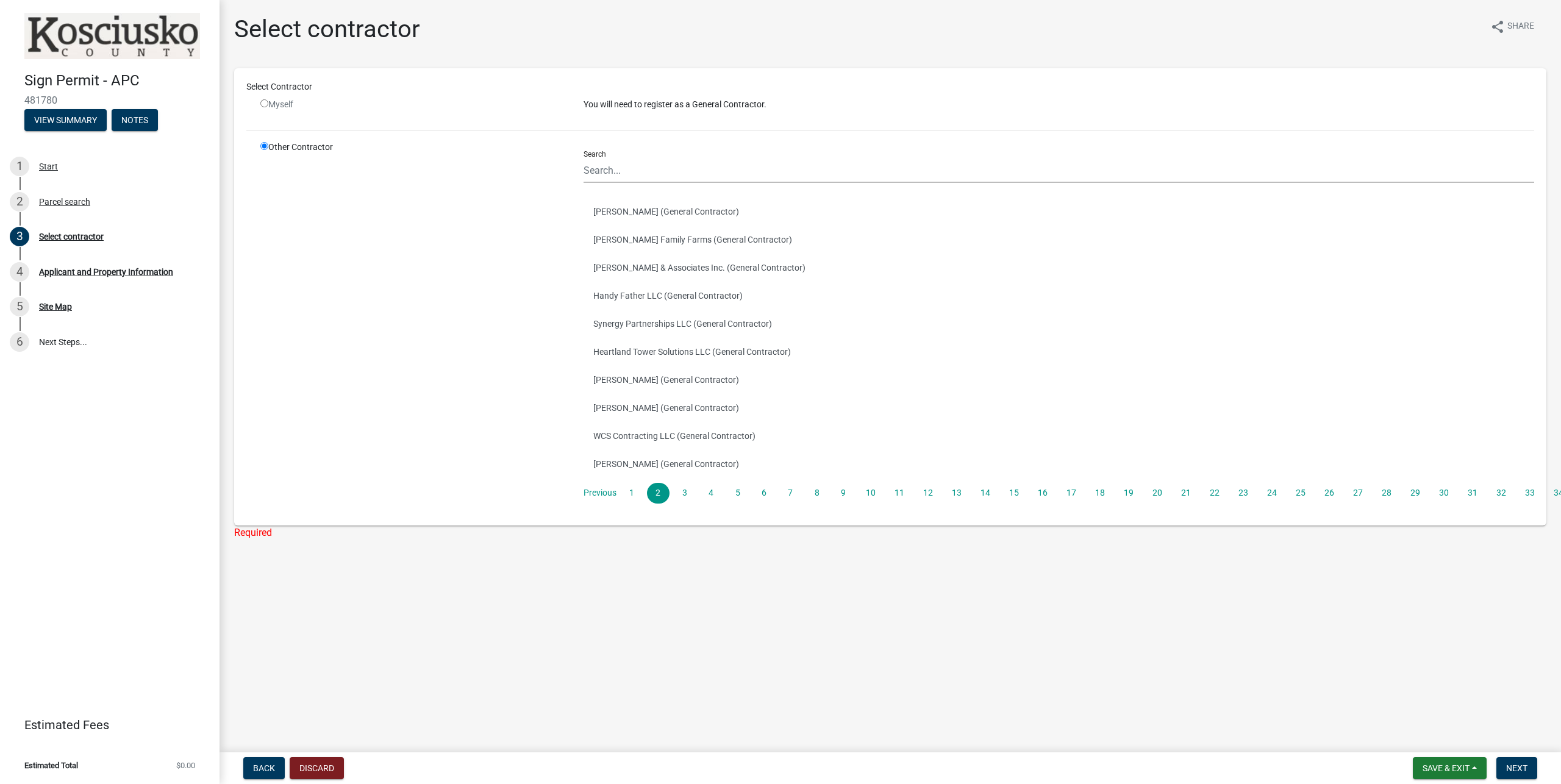
click at [264, 103] on input "radio" at bounding box center [264, 103] width 8 height 8
radio input "false"
radio input "true"
click at [67, 271] on div "Applicant and Property Information" at bounding box center [106, 272] width 134 height 9
click at [1427, 772] on span "Save & Exit" at bounding box center [1445, 768] width 47 height 9
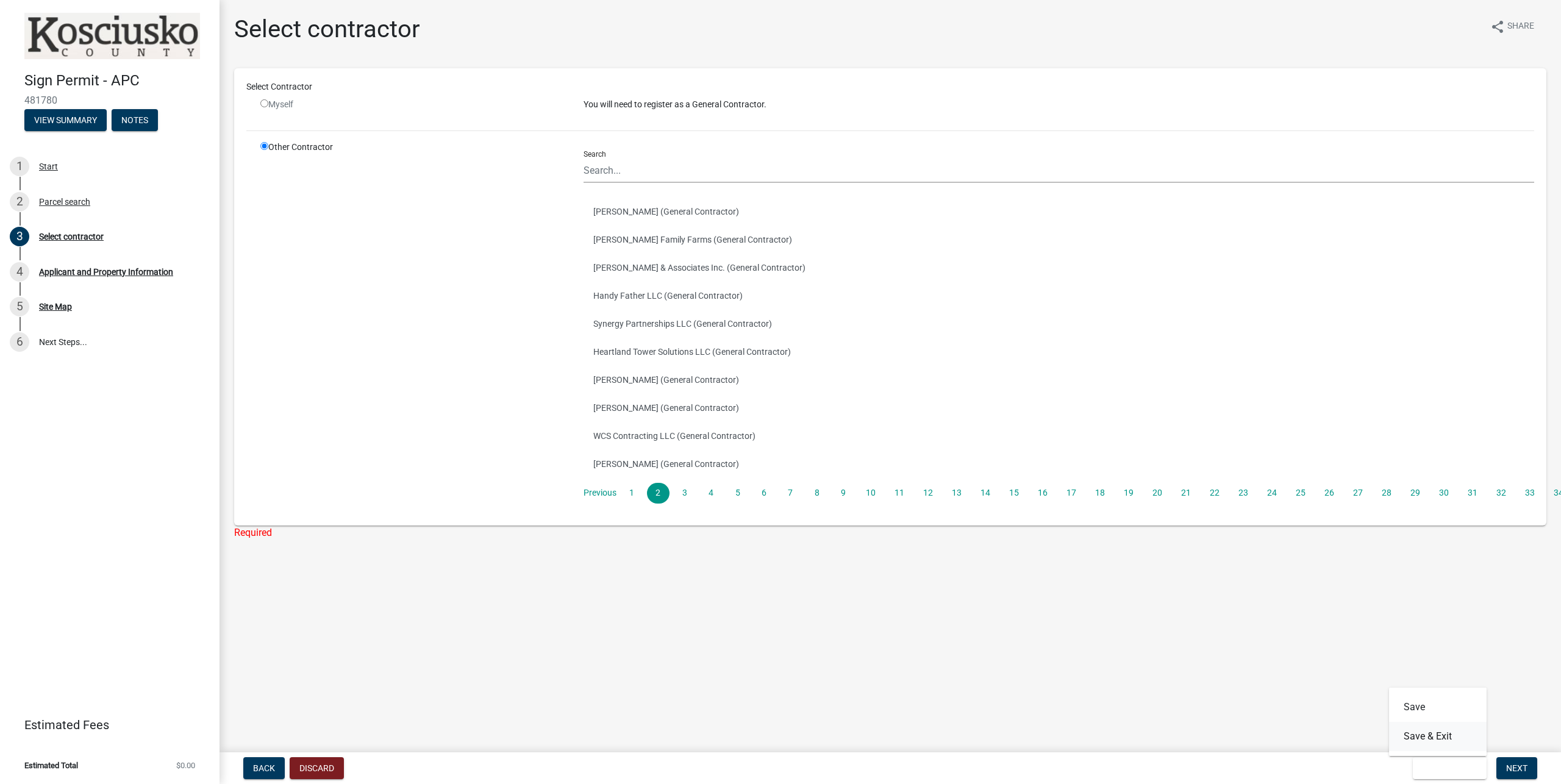
click at [1420, 735] on button "Save & Exit" at bounding box center [1437, 736] width 97 height 29
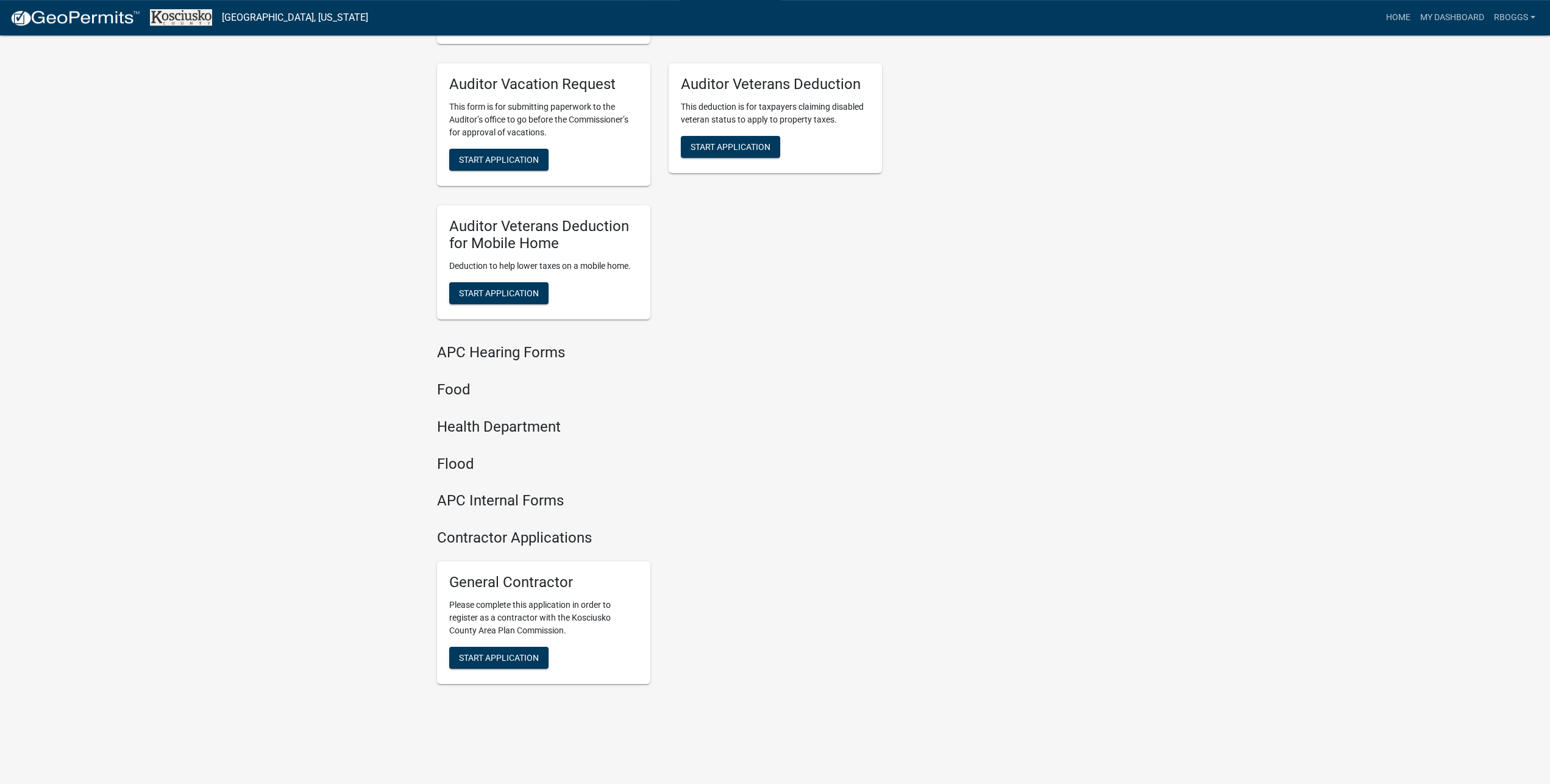
scroll to position [1261, 0]
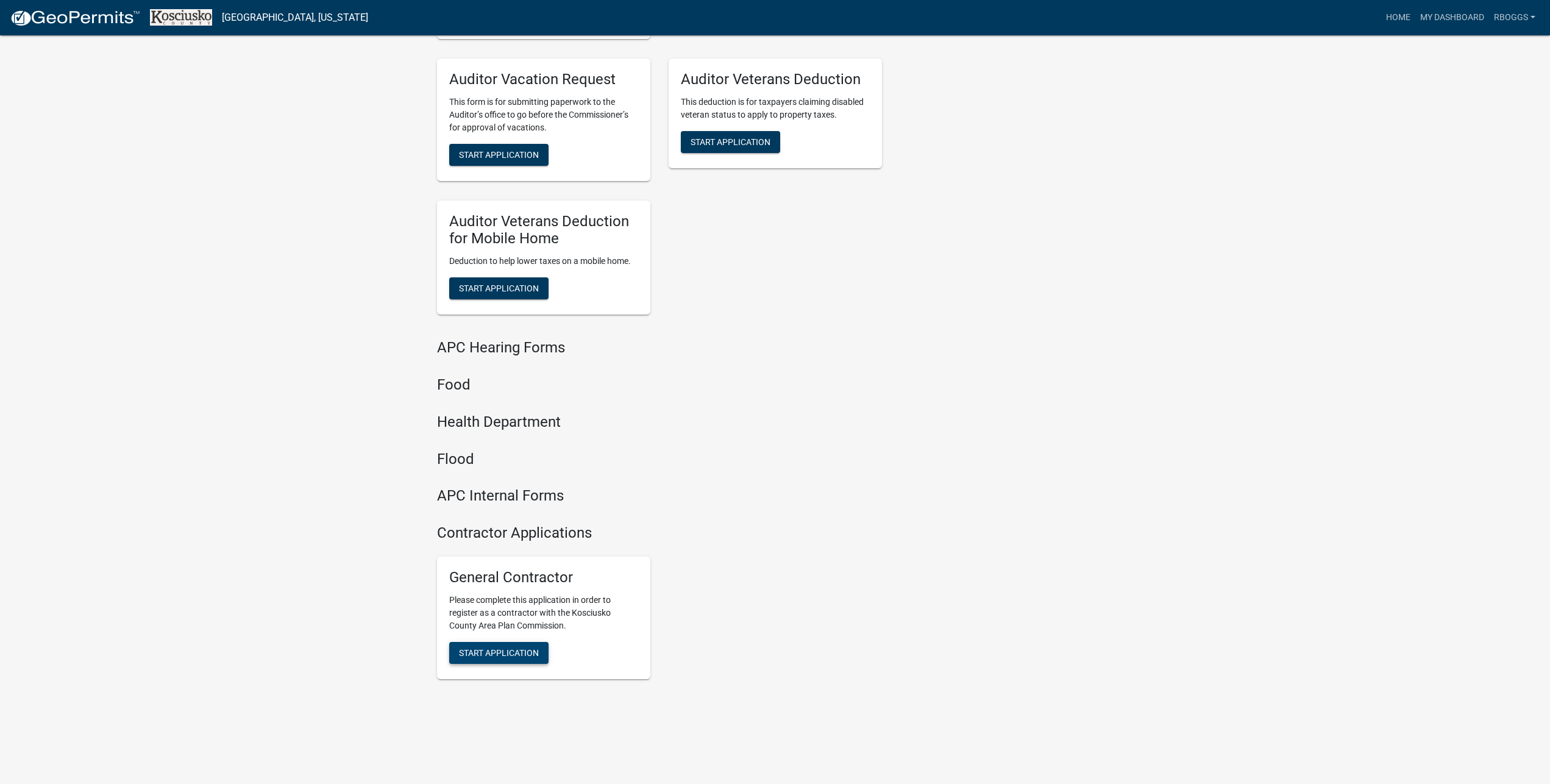
click at [508, 650] on span "Start Application" at bounding box center [499, 652] width 80 height 9
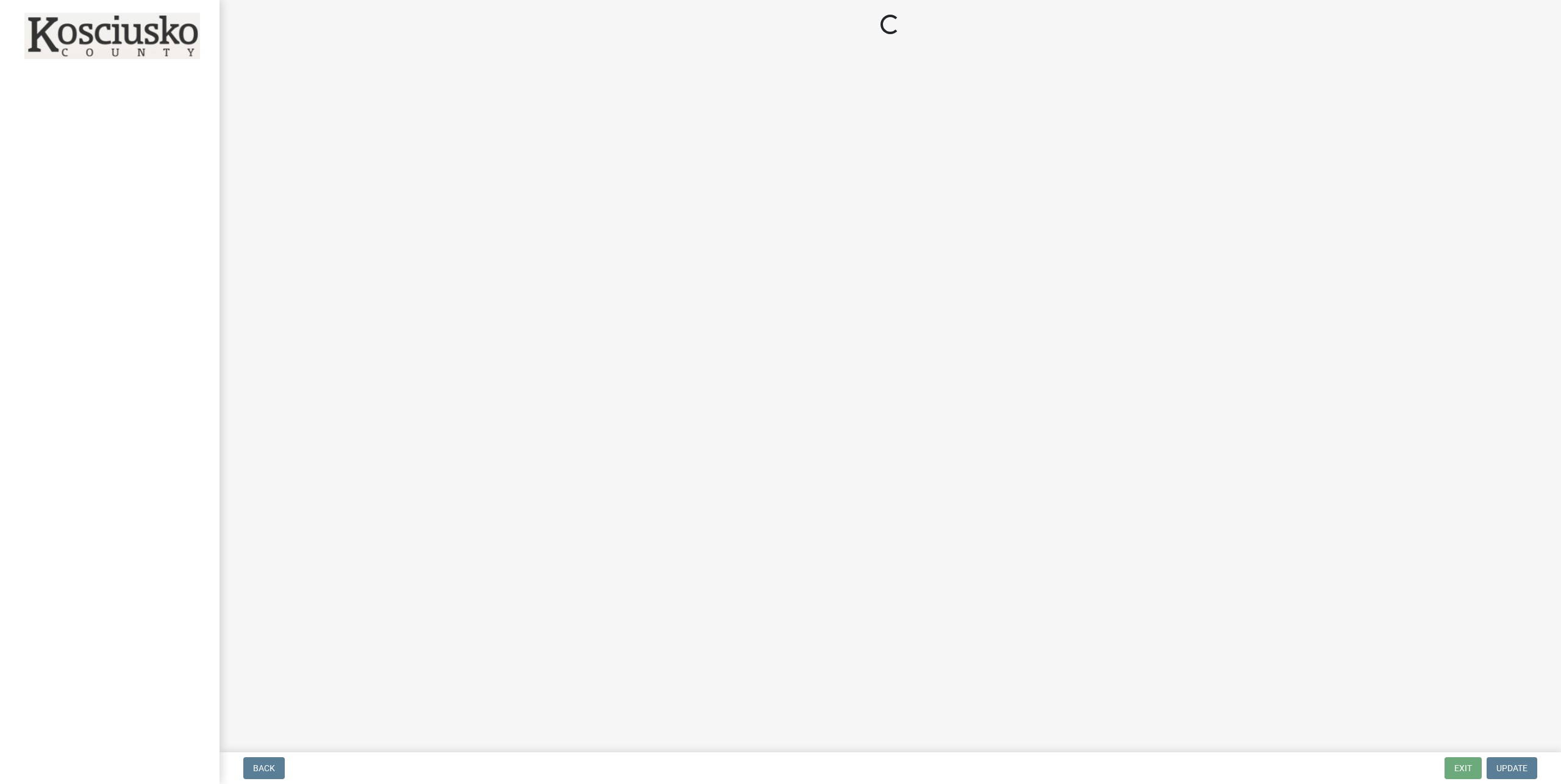
select select "IN"
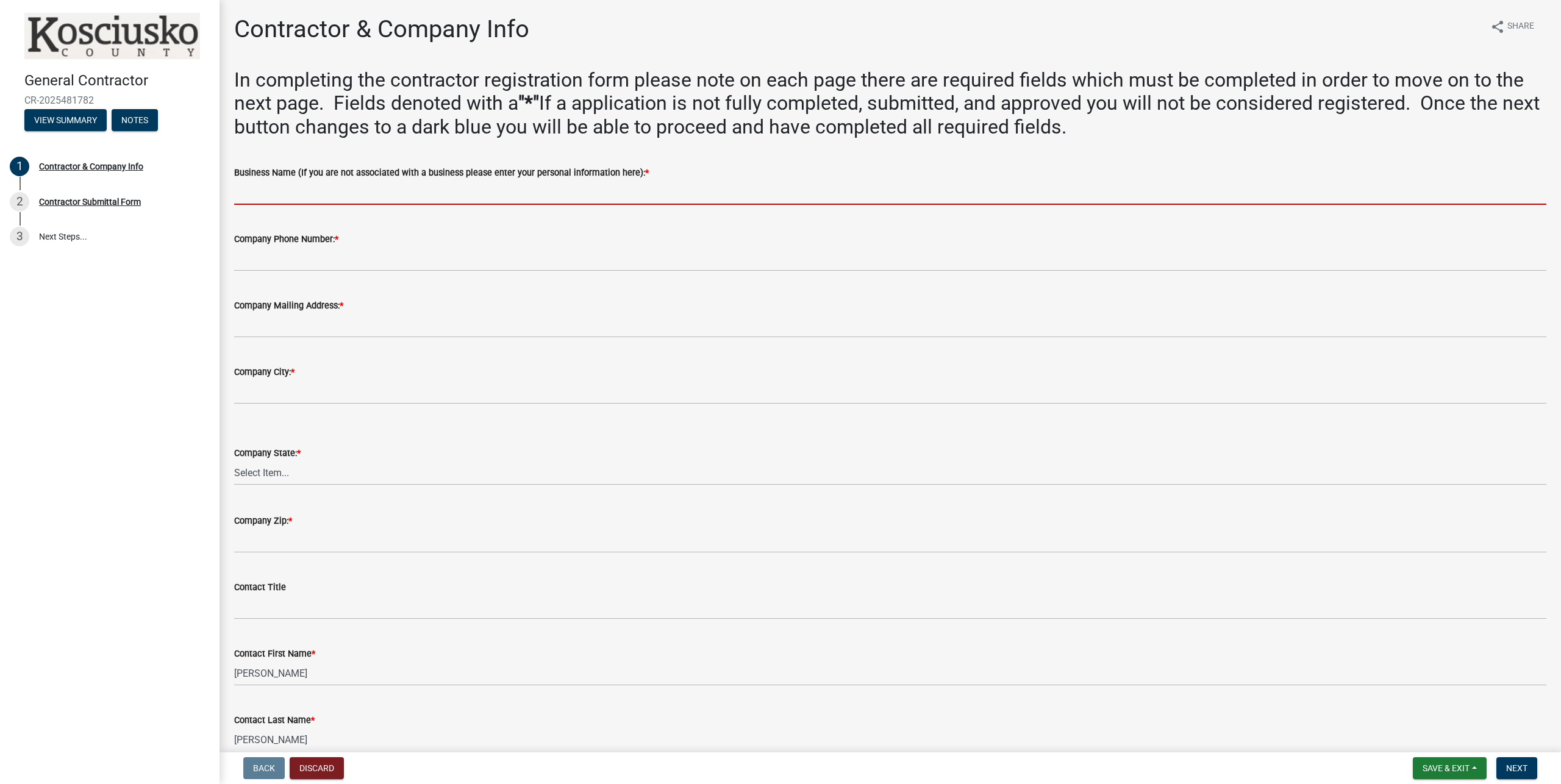
click at [333, 194] on input "Business Name (If you are not associated with a business please enter your pers…" at bounding box center [890, 192] width 1312 height 25
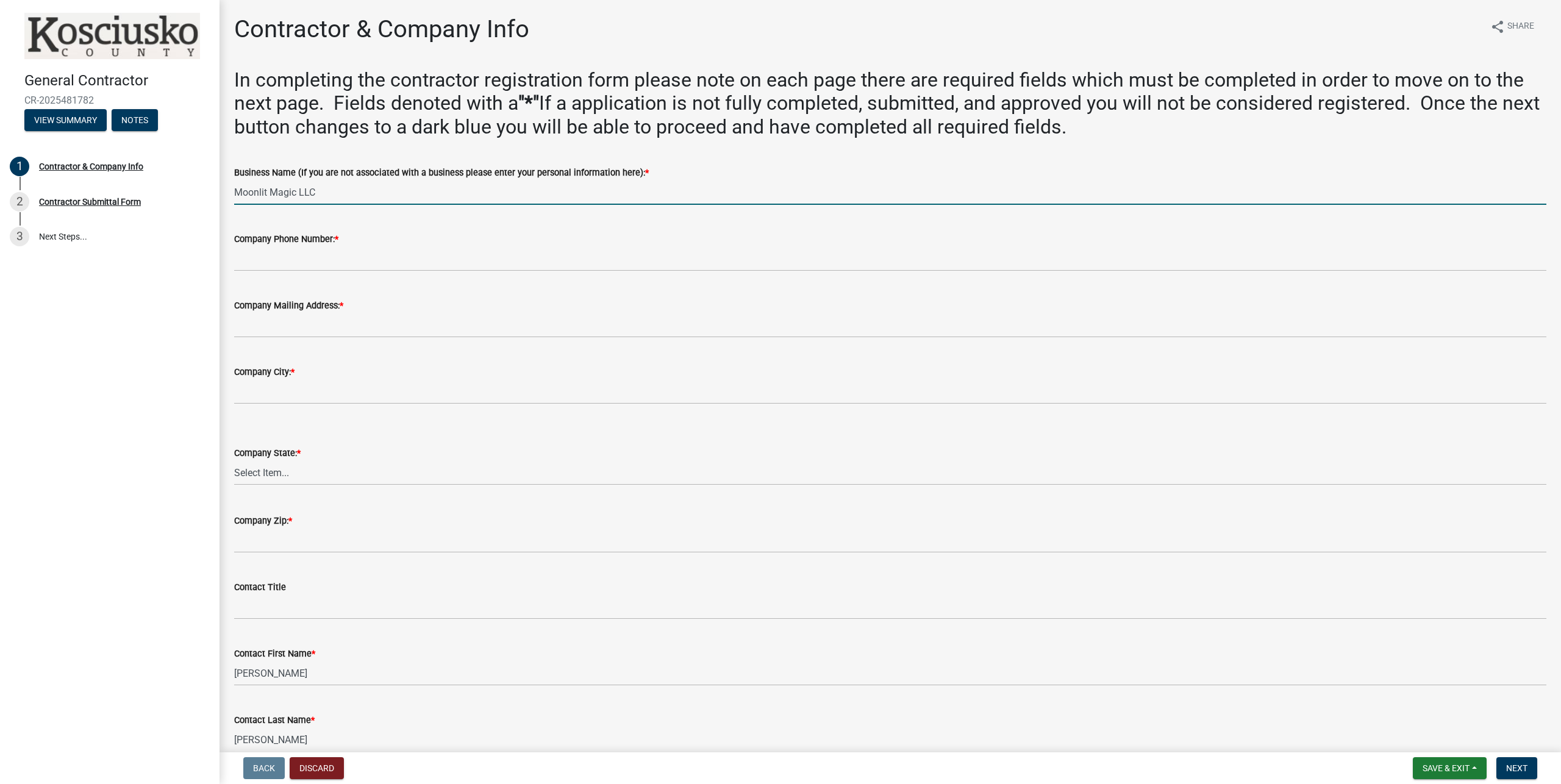
type input "Moonlit Magic LLC"
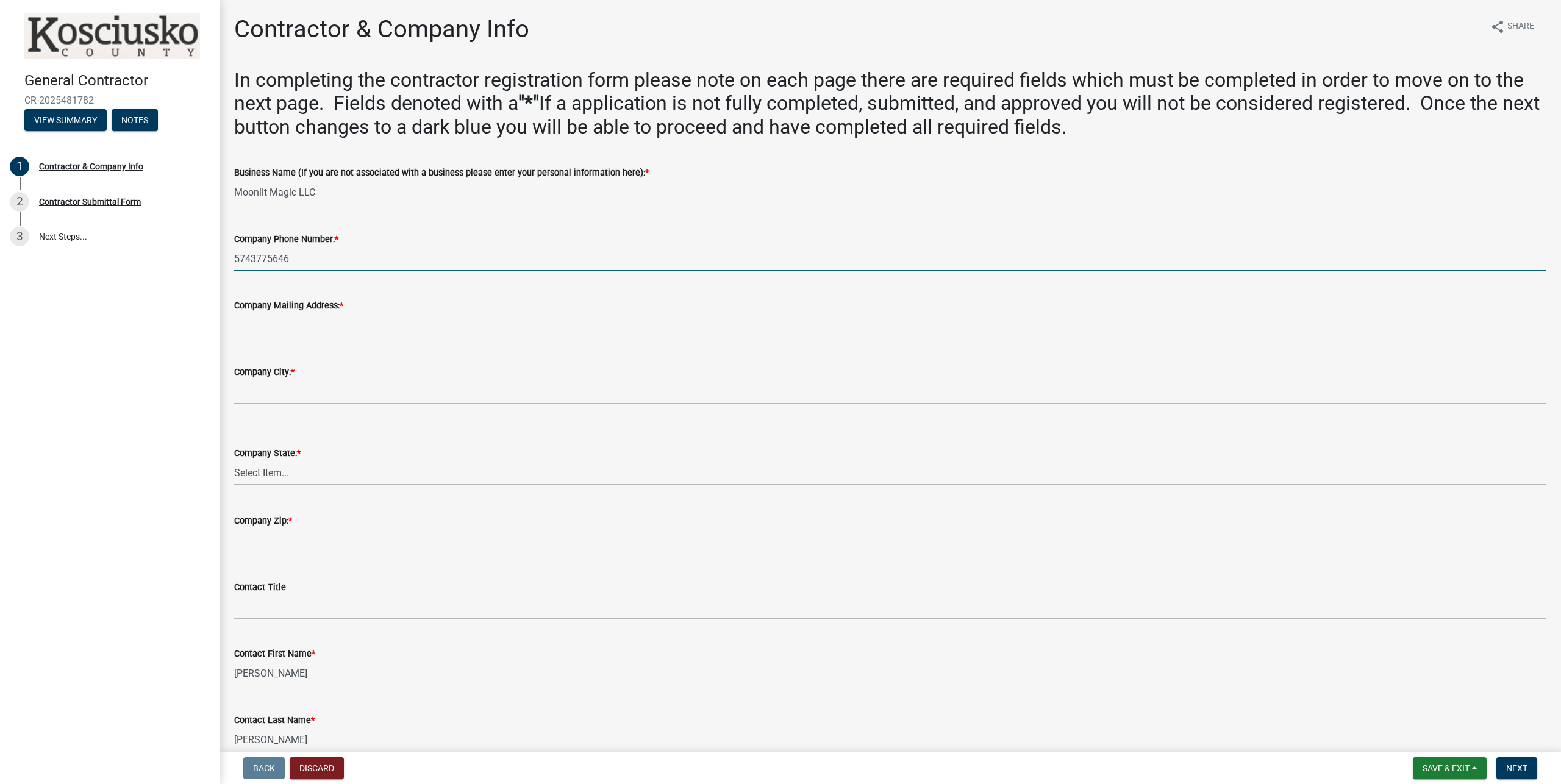
type input "5743775646"
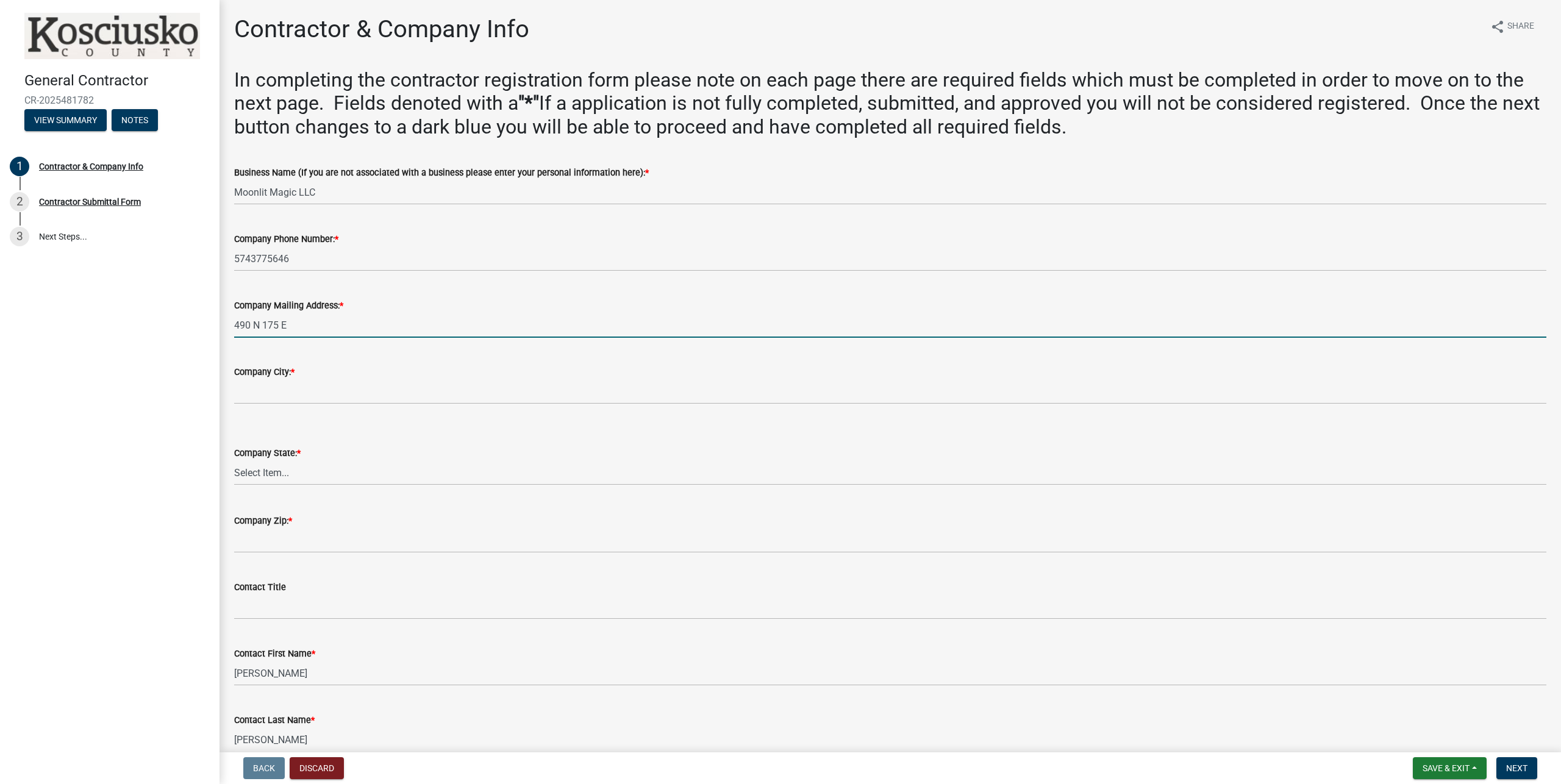
type input "490 N 175 E"
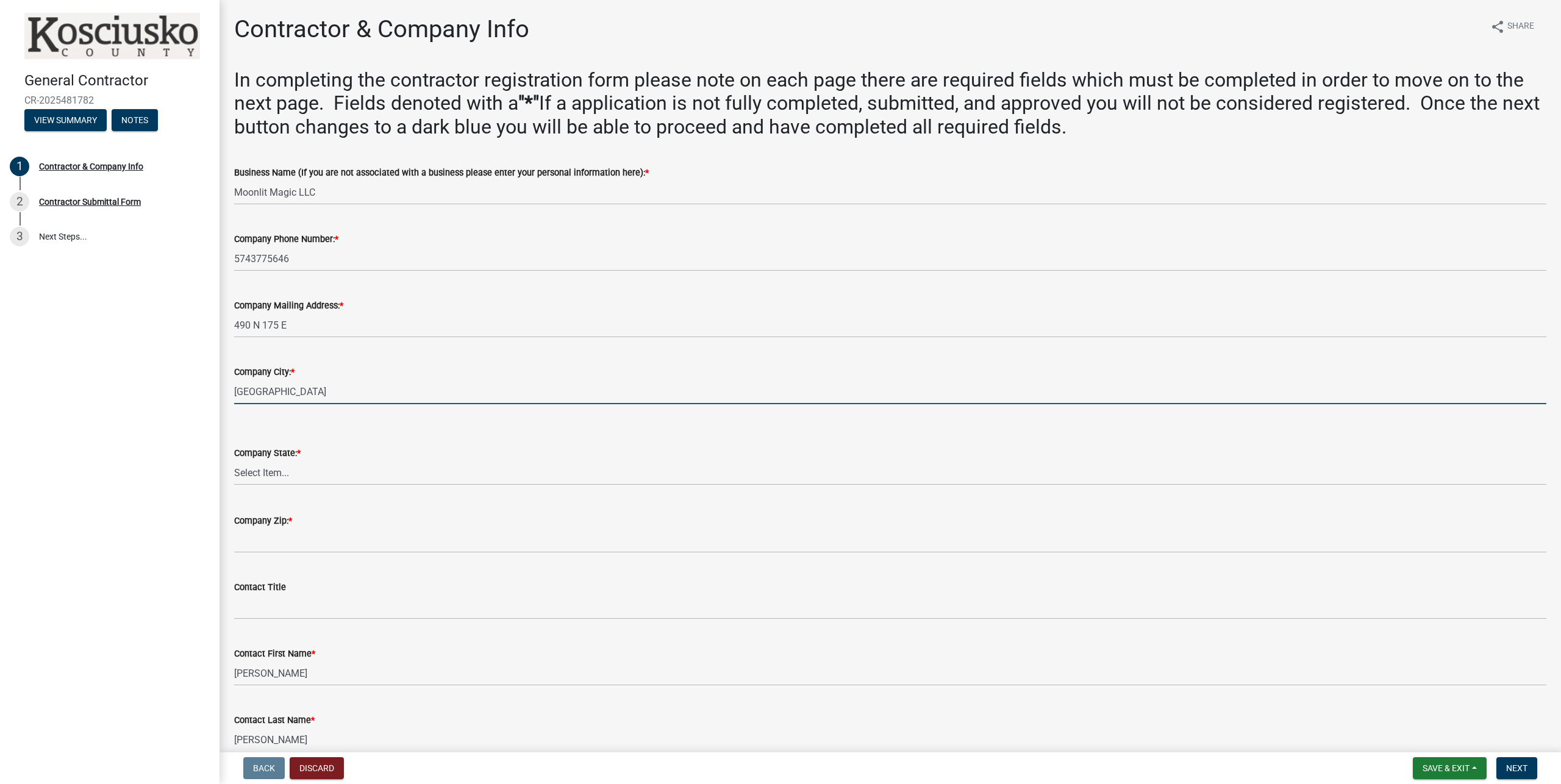
type input "Warsaw"
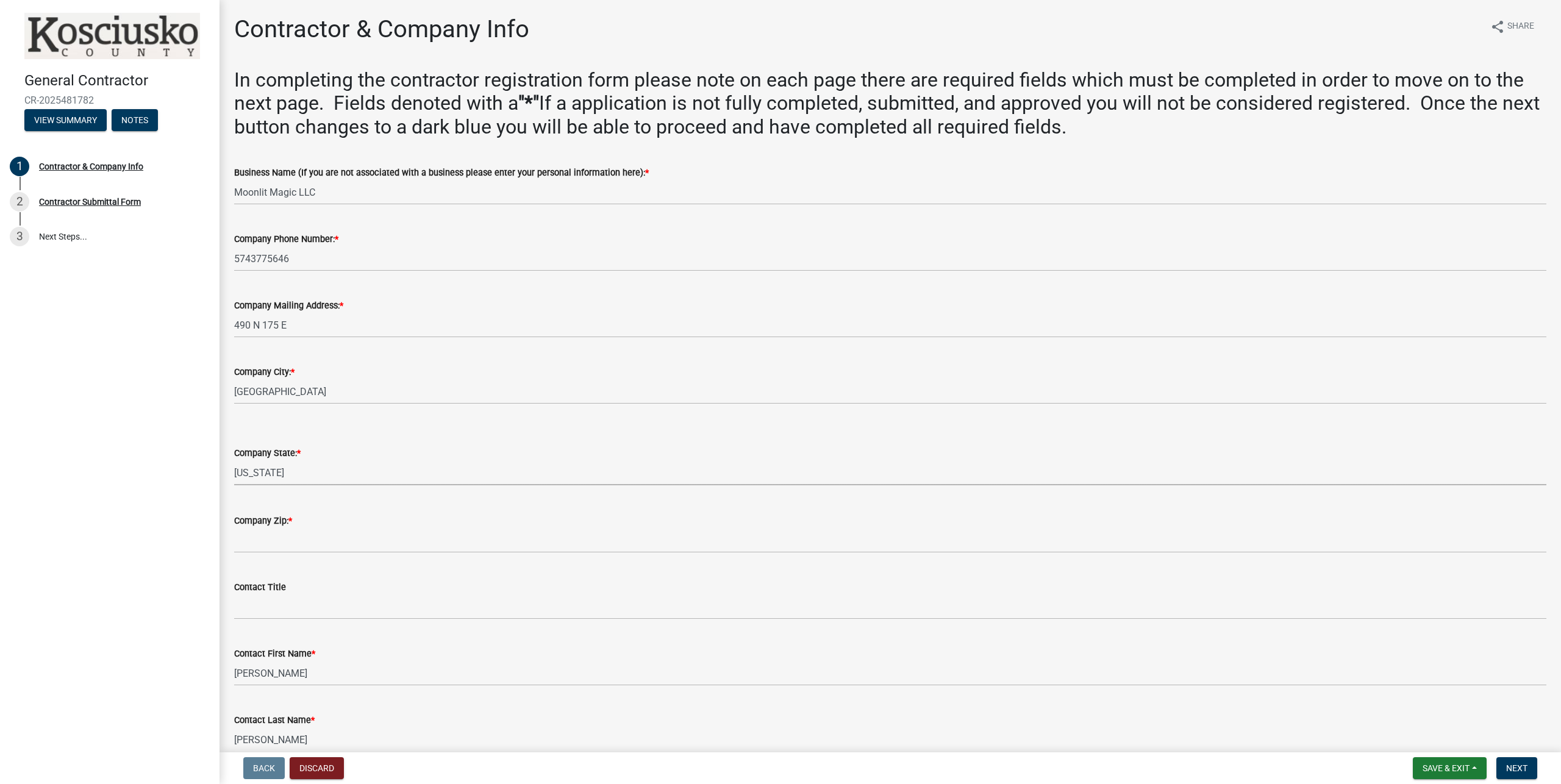
select select "IN"
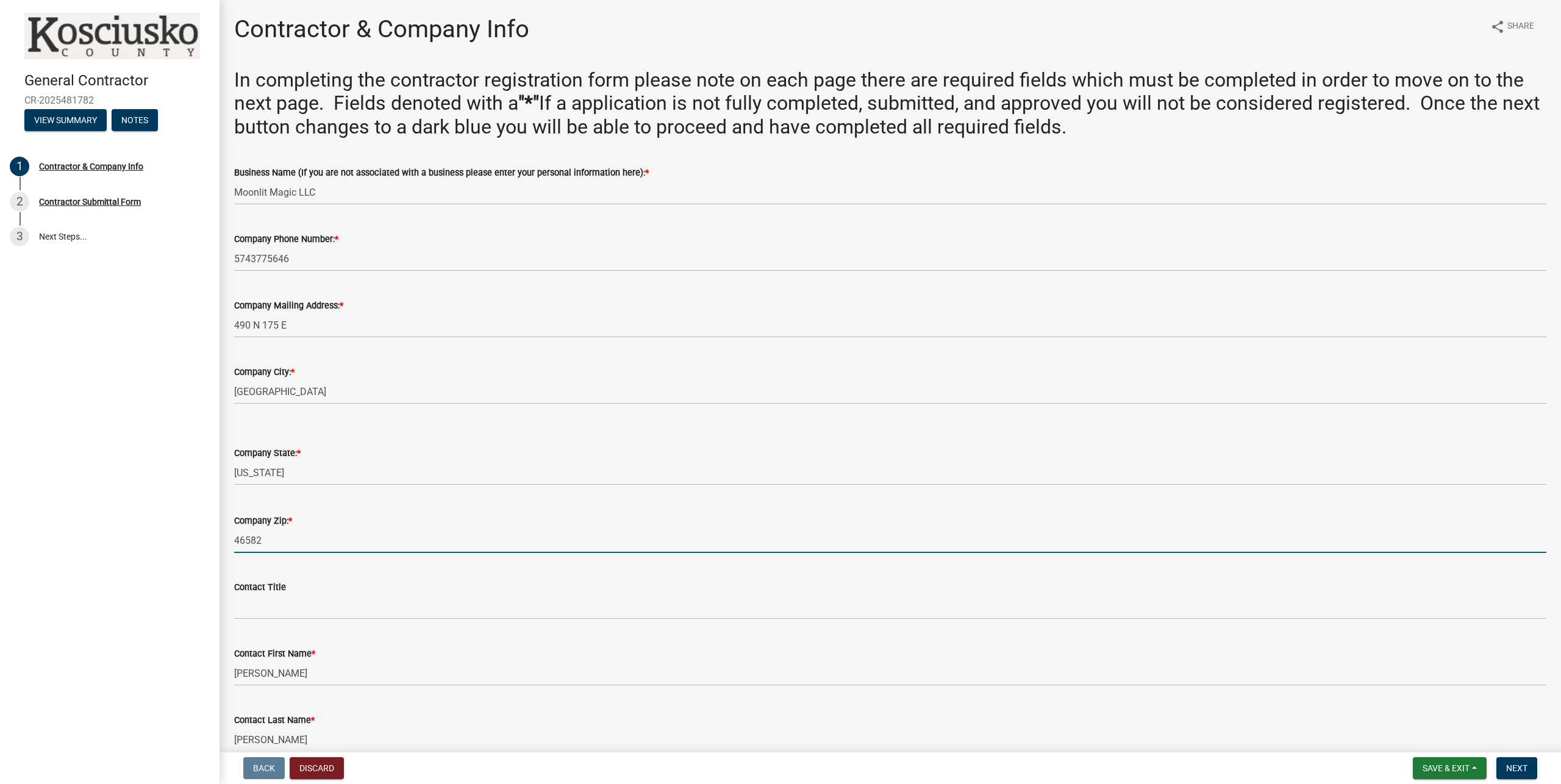
type input "46582"
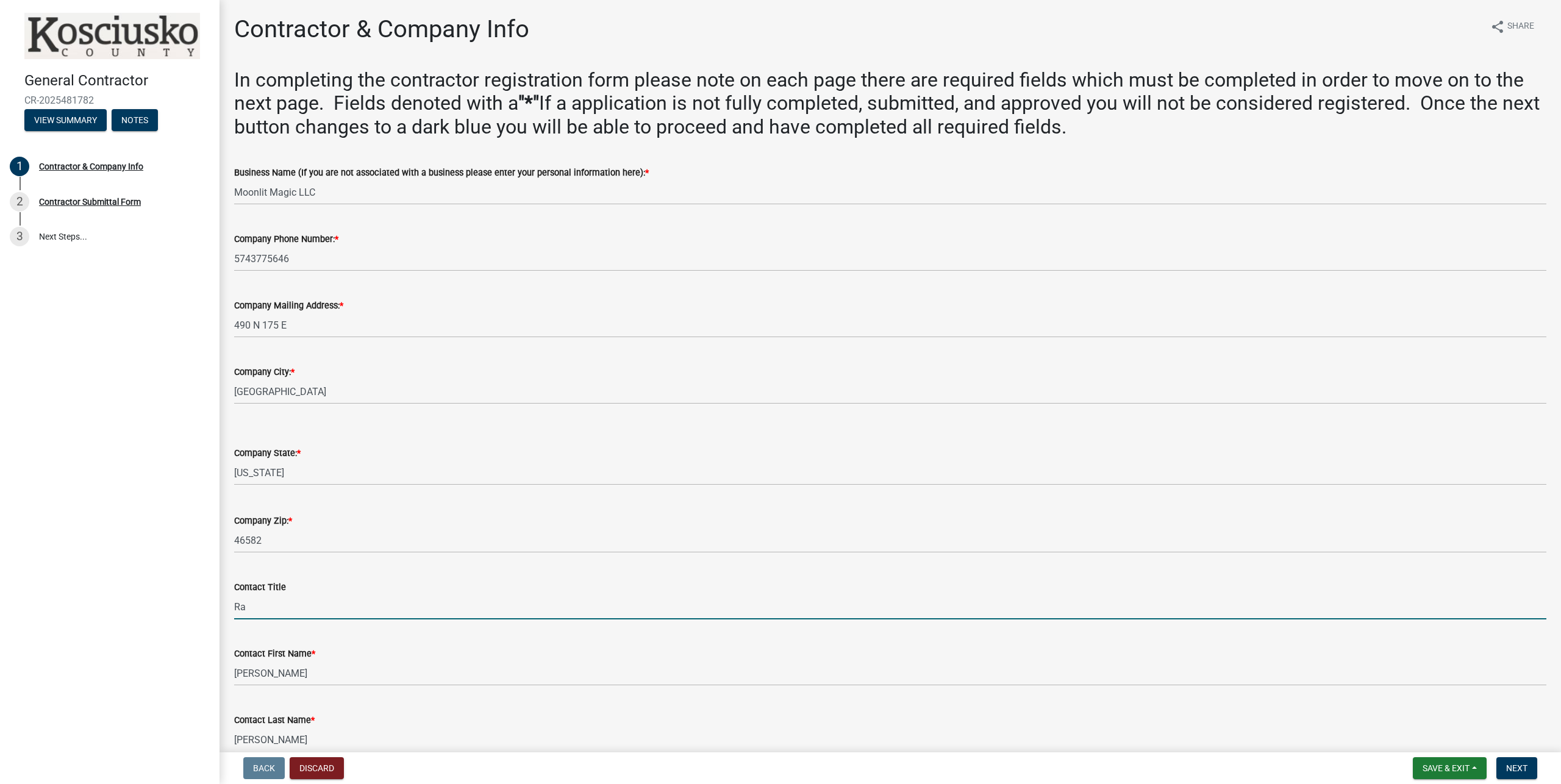
type input "R"
type input "Owner"
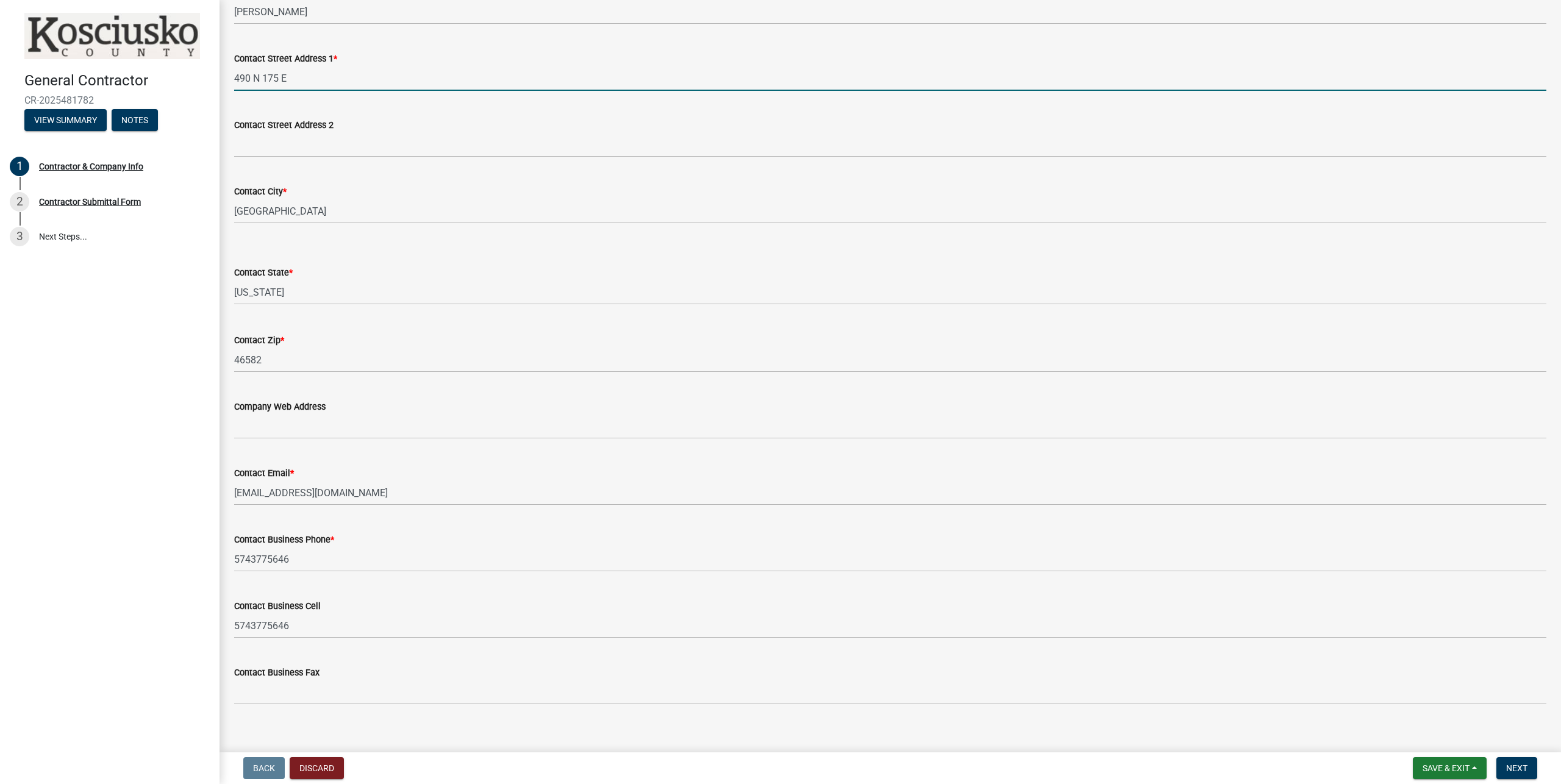
scroll to position [742, 0]
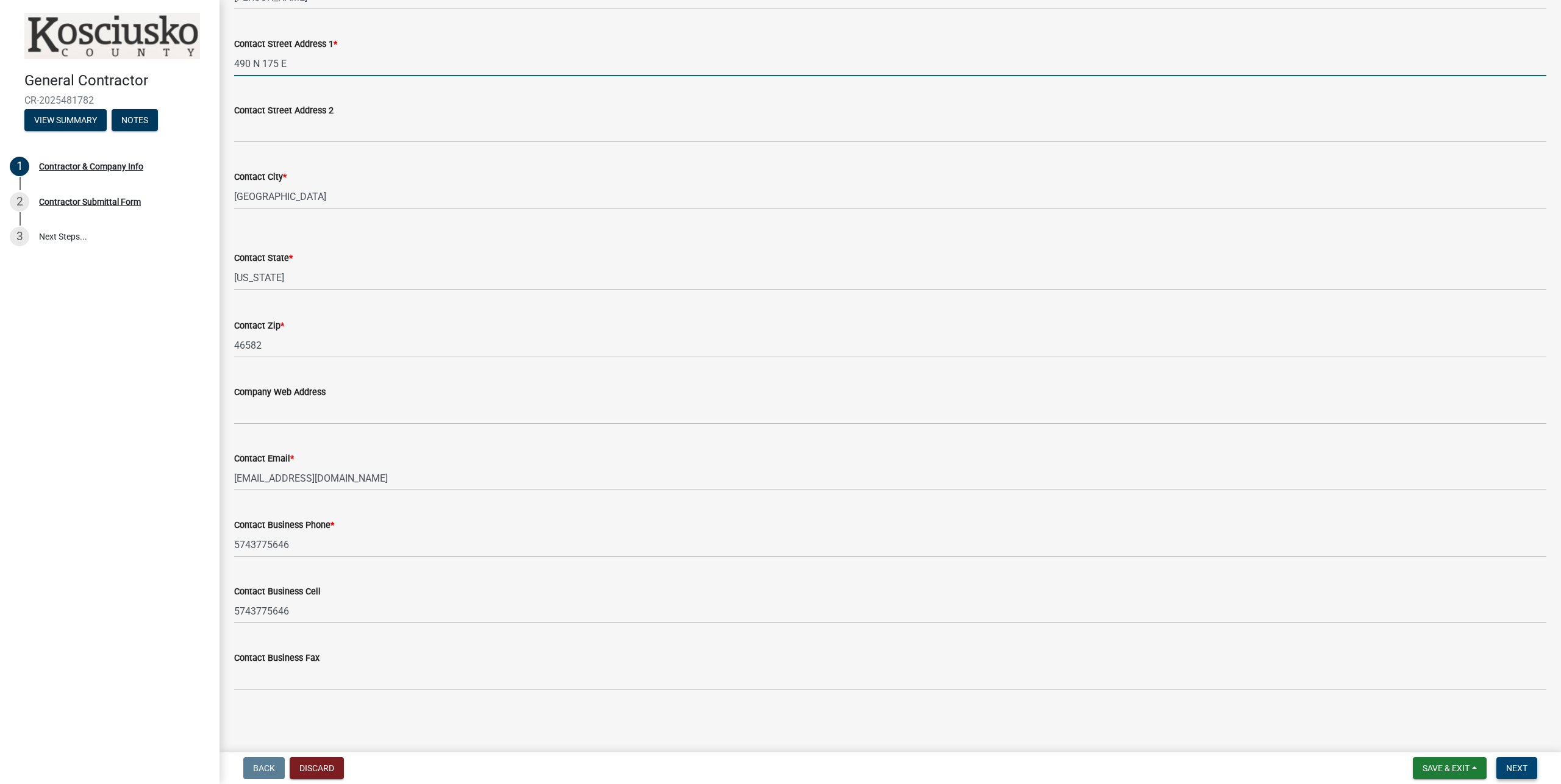
click at [1517, 764] on span "Next" at bounding box center [1516, 768] width 22 height 9
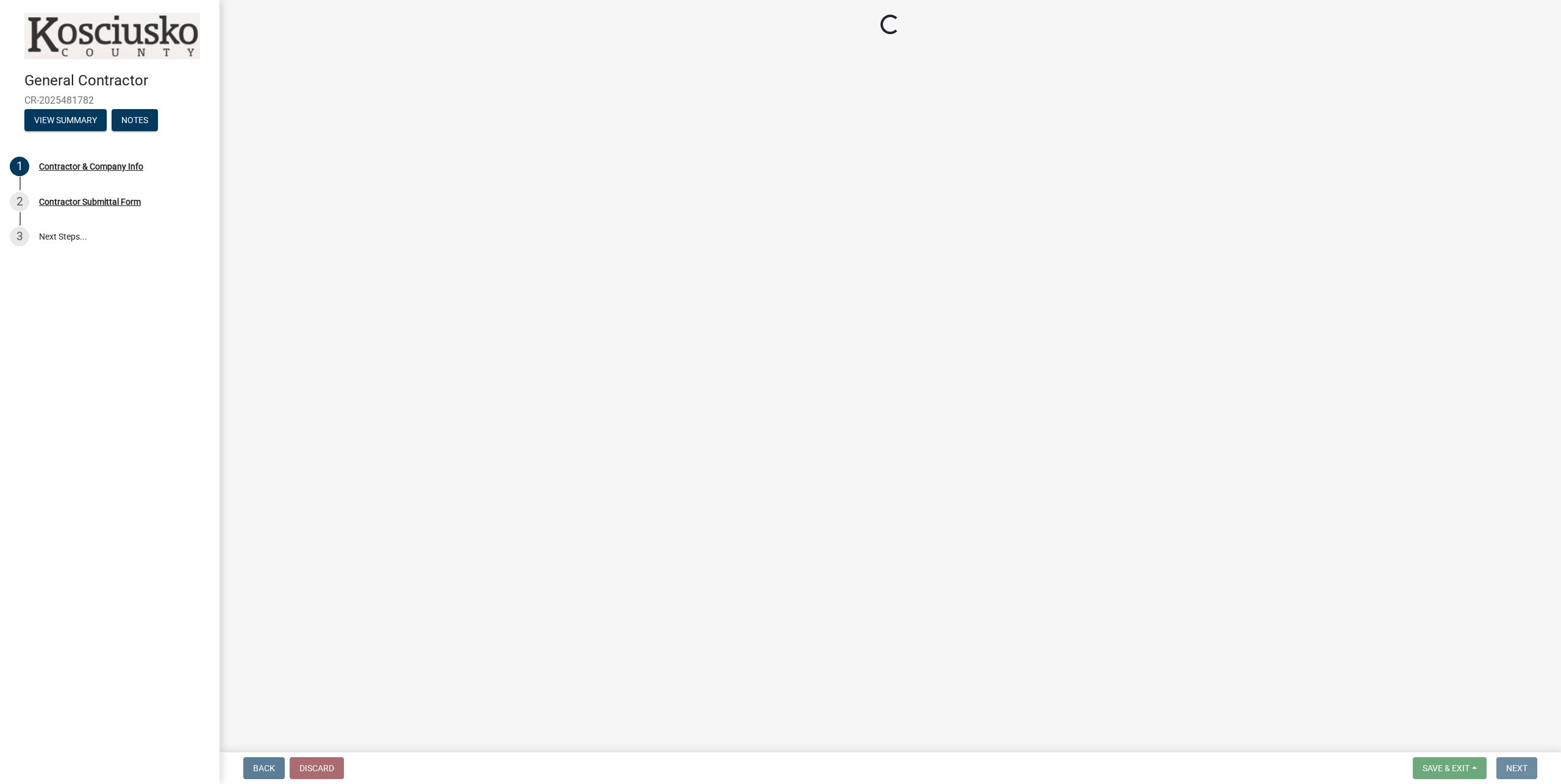
scroll to position [0, 0]
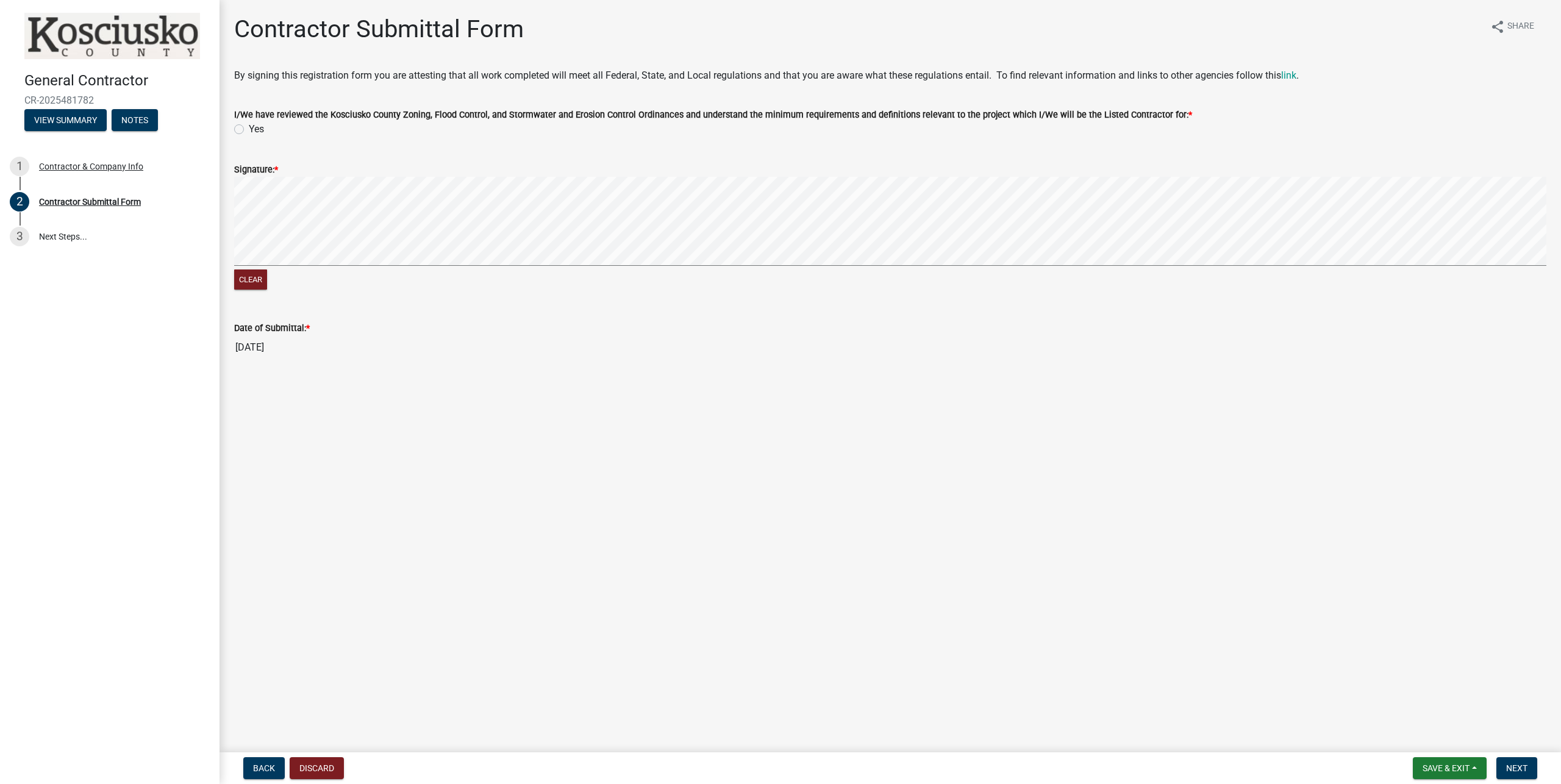
click at [249, 128] on label "Yes" at bounding box center [256, 129] width 16 height 15
click at [249, 128] on input "Yes" at bounding box center [253, 126] width 8 height 8
radio input "true"
click at [1520, 771] on span "Next" at bounding box center [1516, 768] width 22 height 9
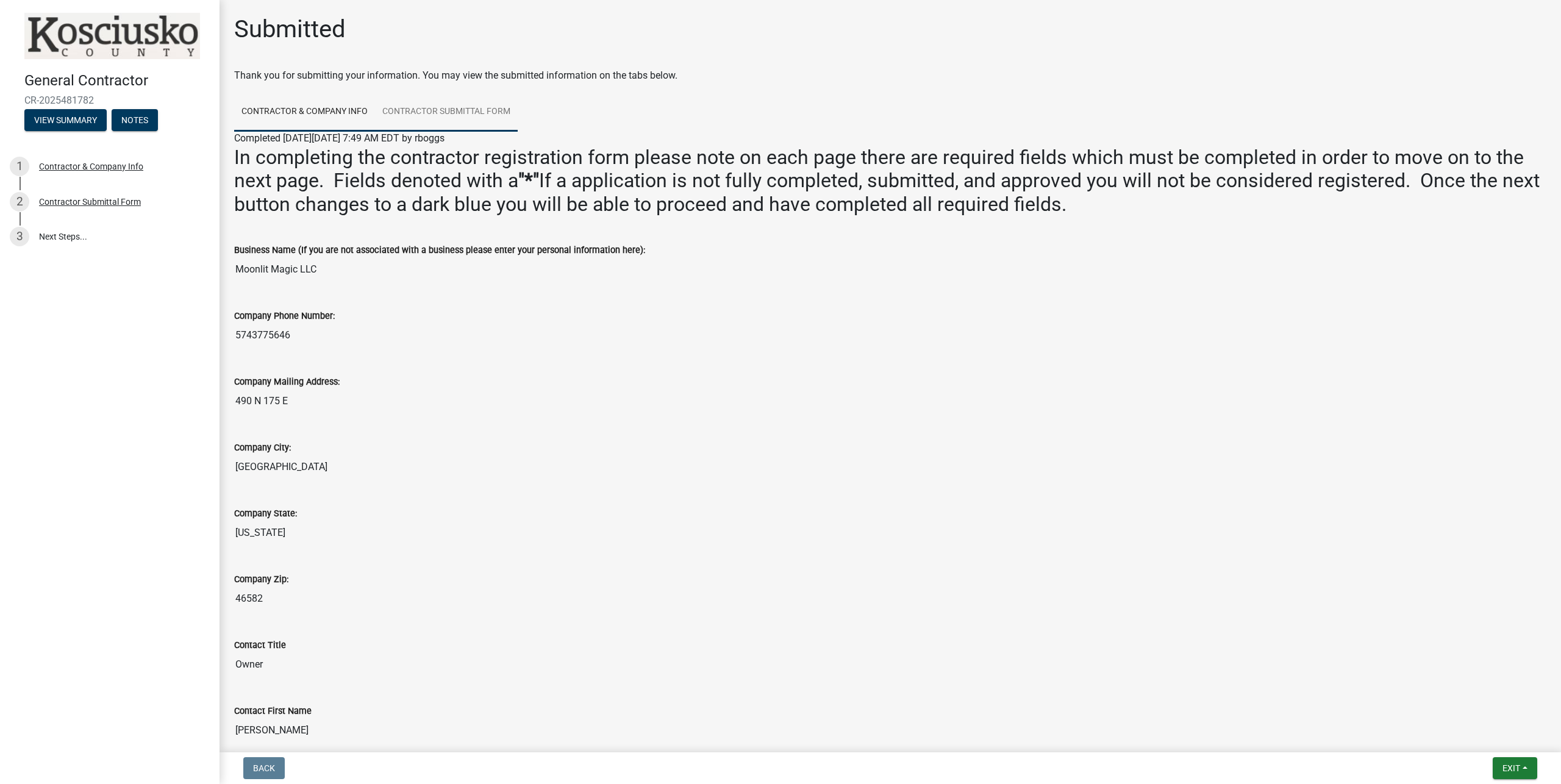
click at [441, 112] on link "Contractor Submittal Form" at bounding box center [446, 112] width 143 height 39
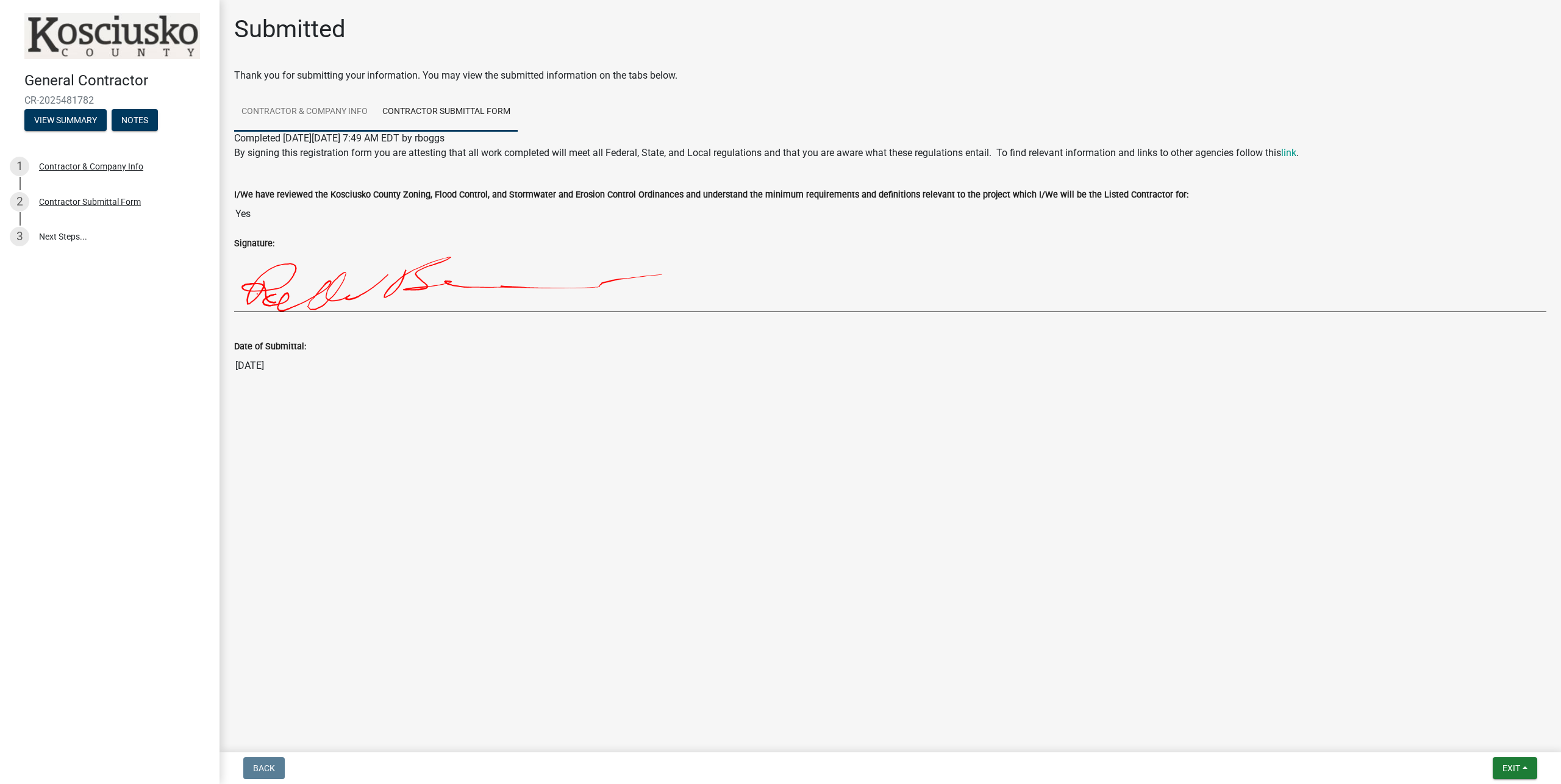
click at [341, 114] on link "Contractor & Company Info" at bounding box center [304, 112] width 141 height 39
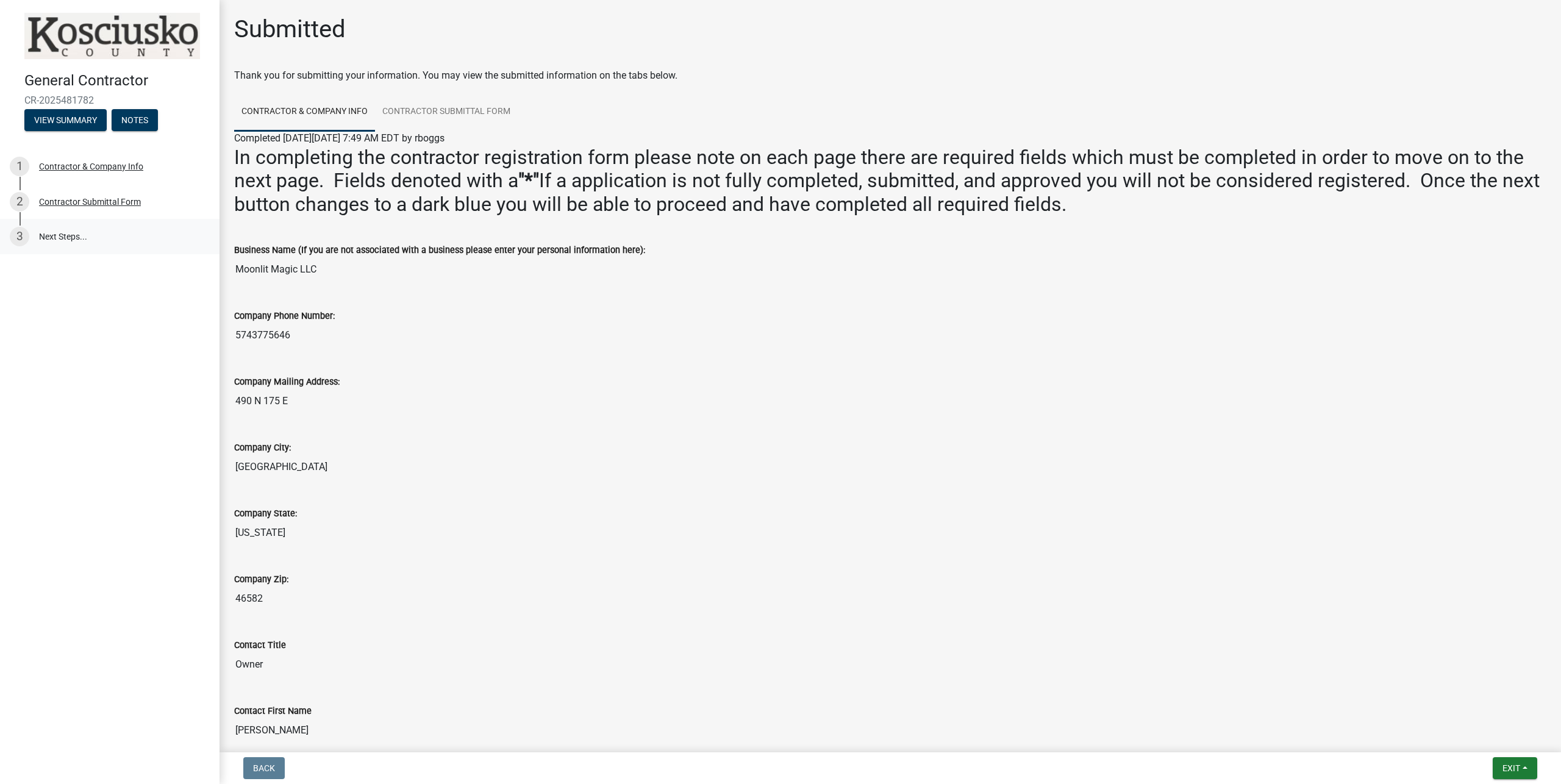
click at [66, 237] on link "3 Next Steps..." at bounding box center [110, 237] width 220 height 35
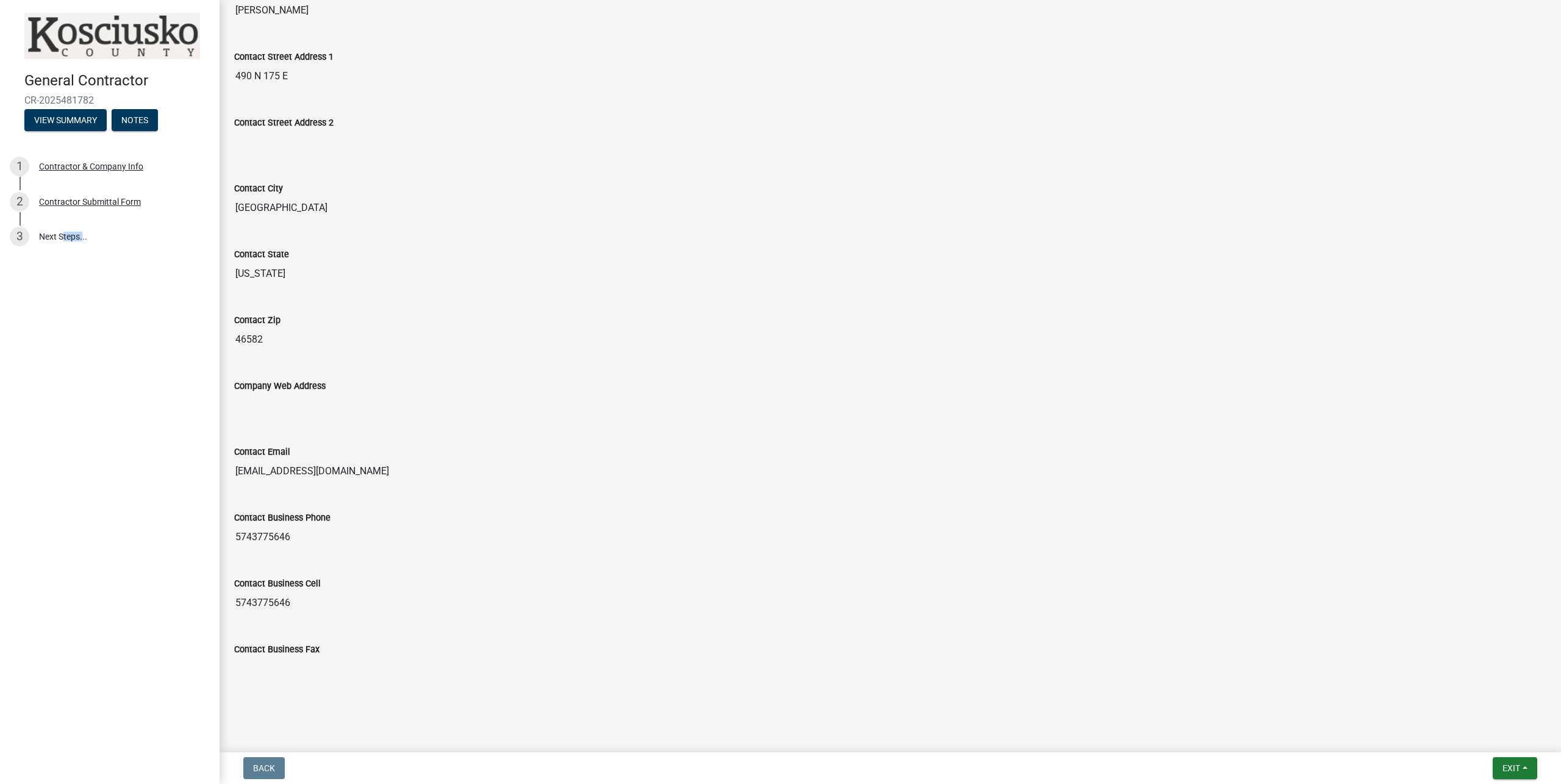
scroll to position [791, 0]
click at [1510, 767] on span "Exit" at bounding box center [1511, 768] width 18 height 9
click at [1488, 741] on button "Save & Exit" at bounding box center [1488, 736] width 97 height 29
